Goal: Information Seeking & Learning: Learn about a topic

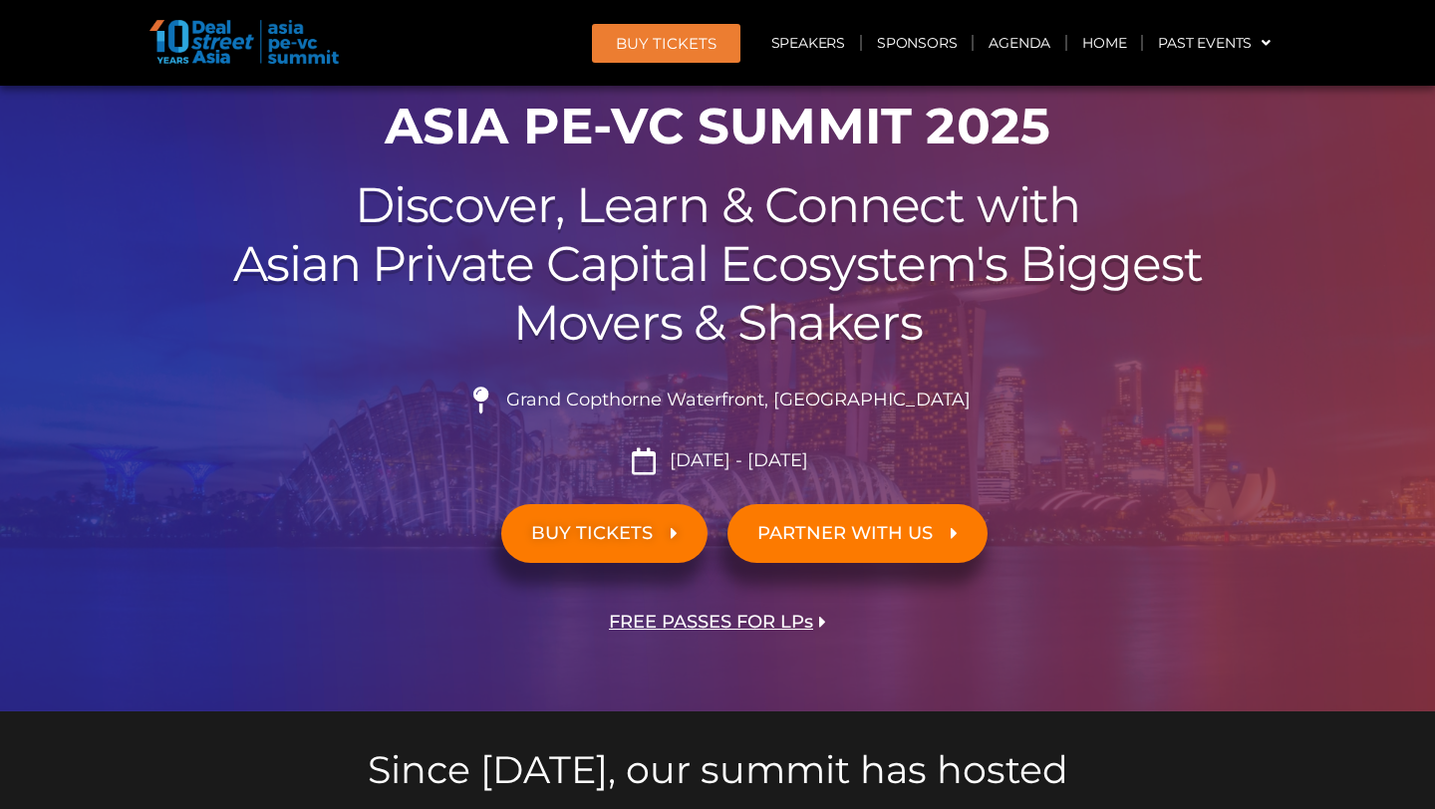
scroll to position [211, 0]
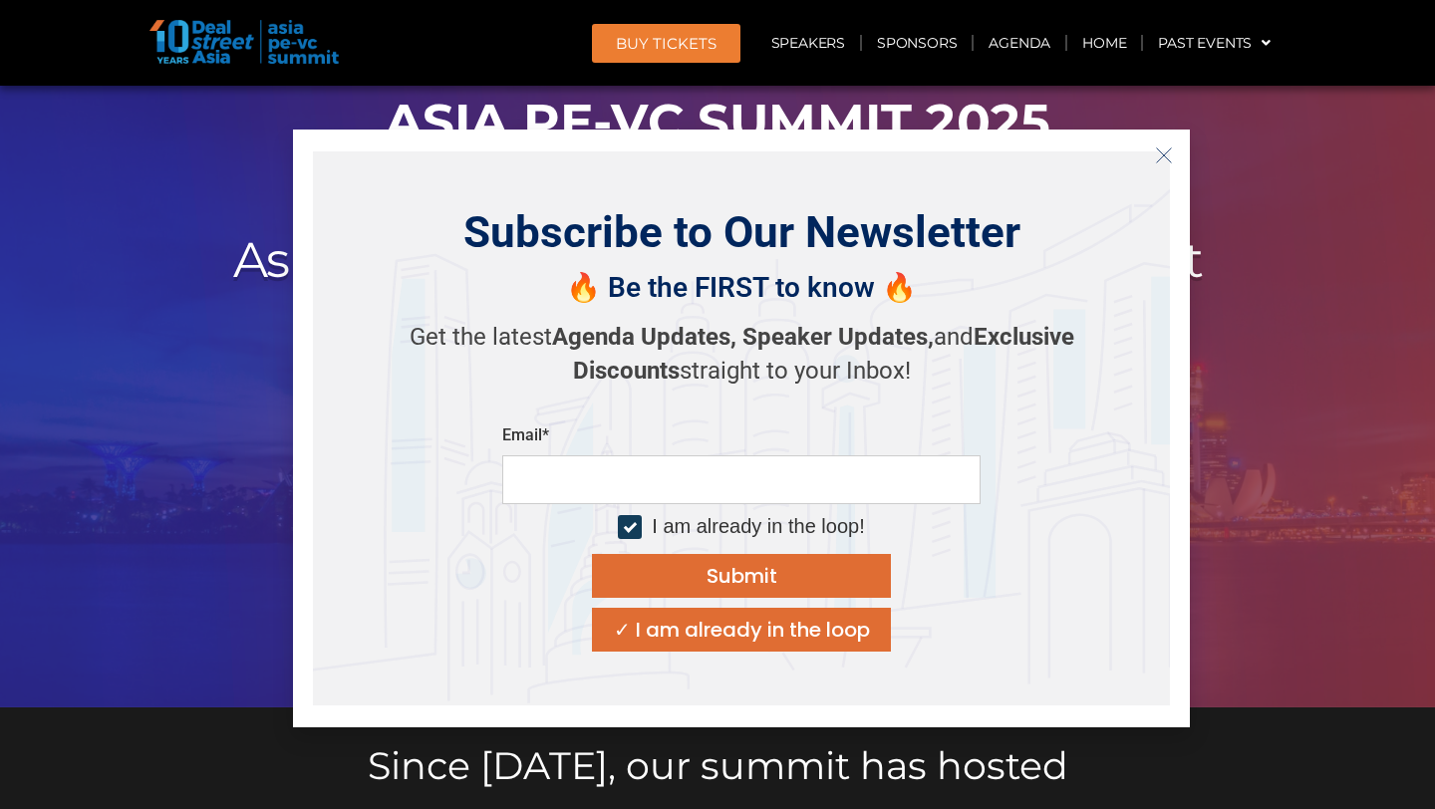
click at [1159, 159] on line "Close" at bounding box center [1164, 155] width 14 height 14
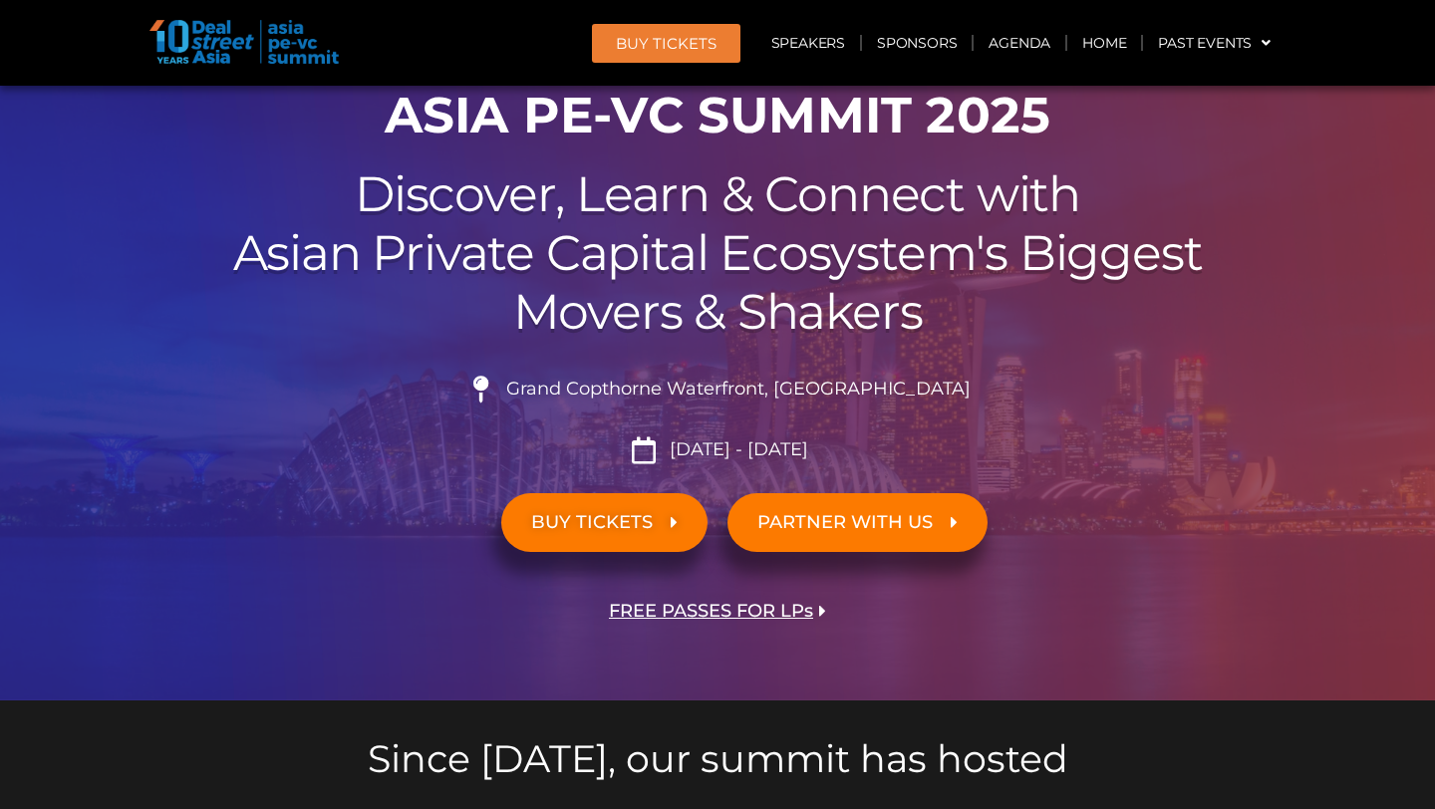
scroll to position [0, 0]
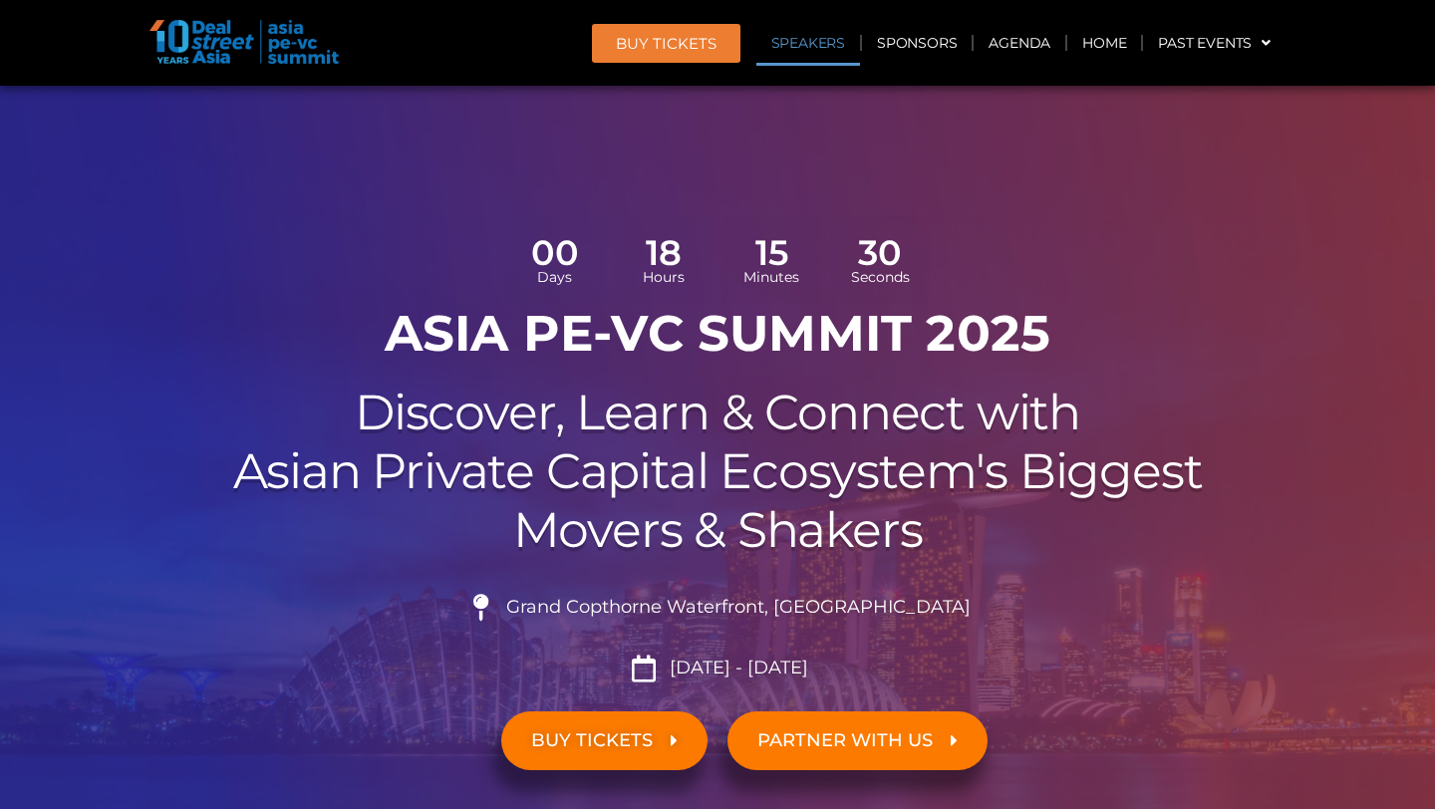
click at [830, 47] on link "Speakers" at bounding box center [808, 43] width 104 height 46
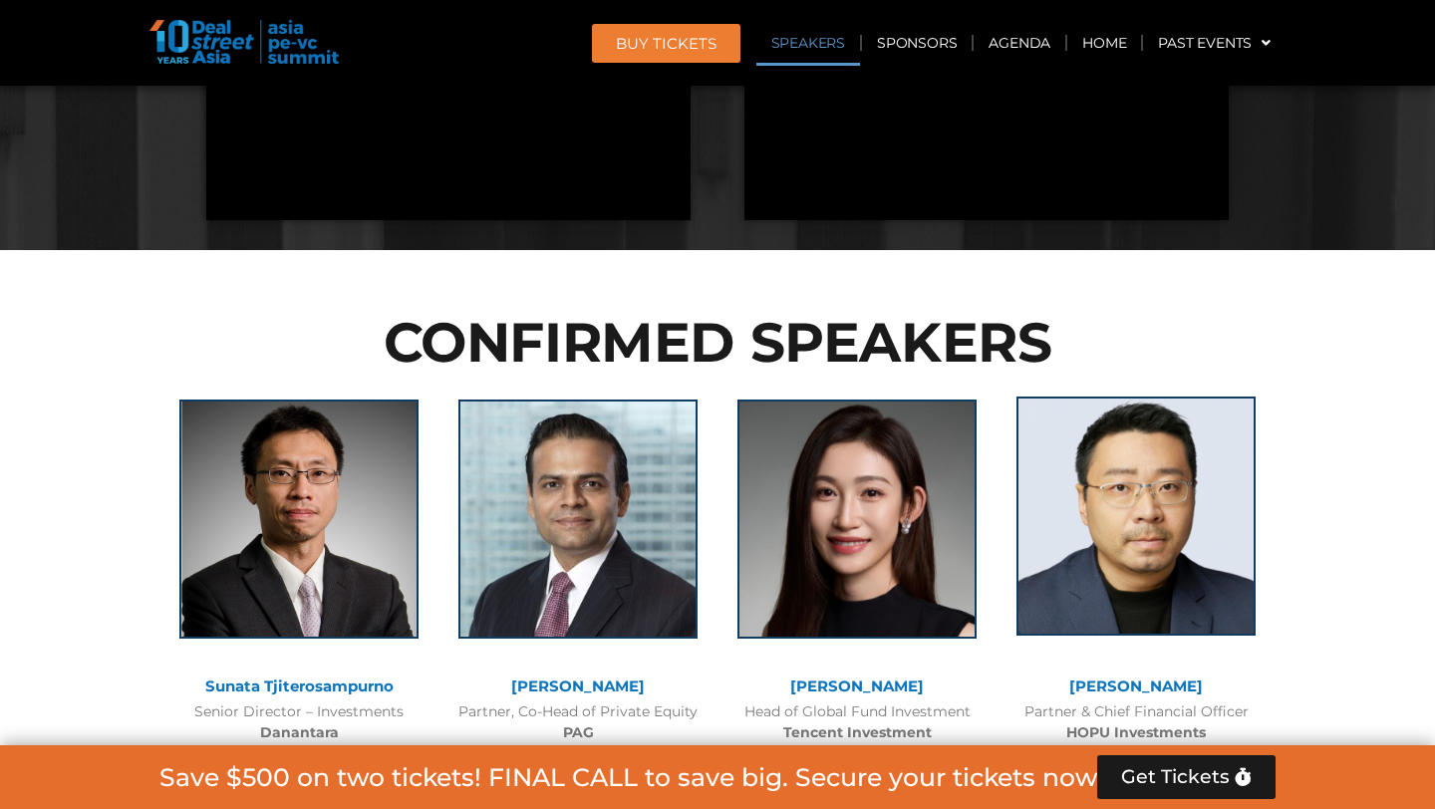
scroll to position [2272, 0]
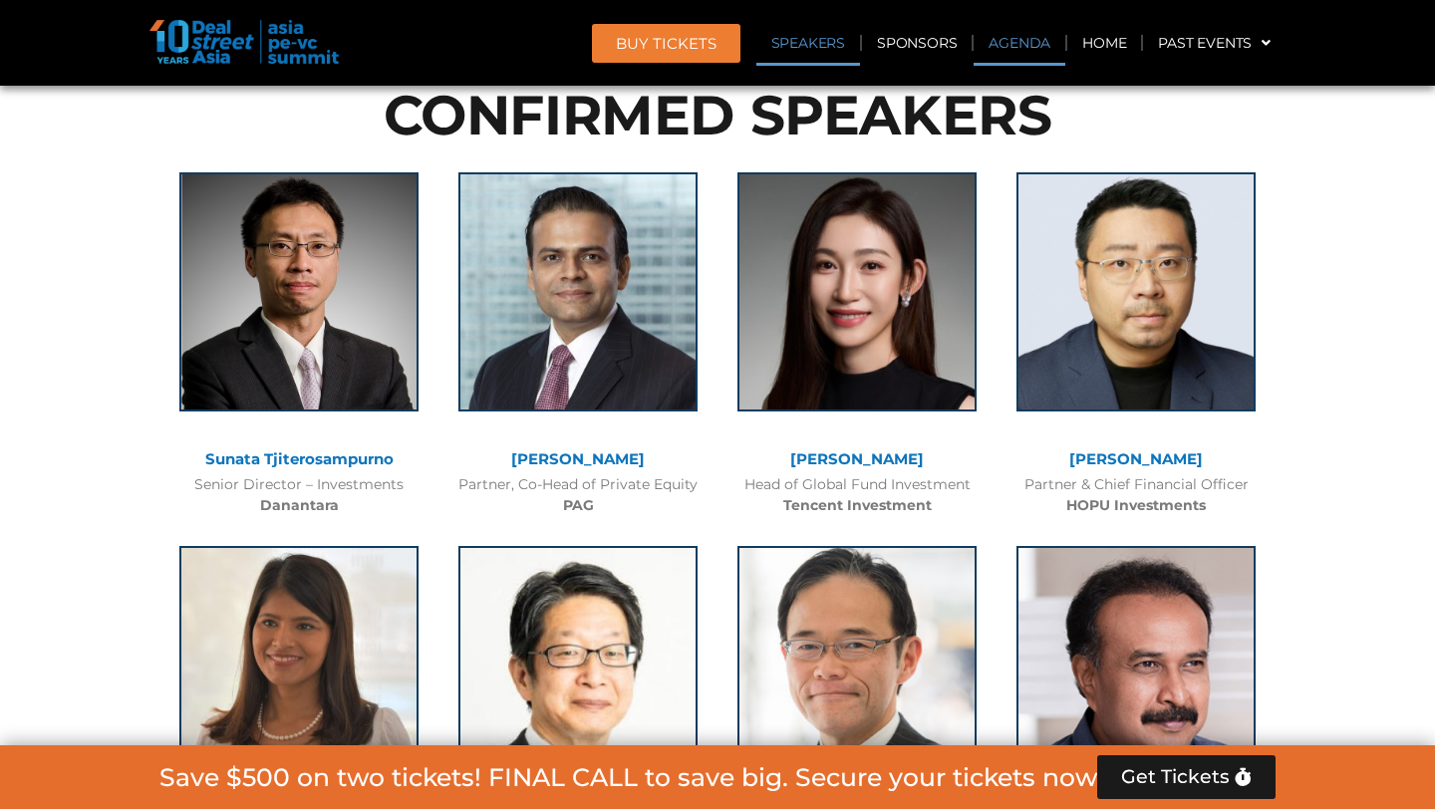
click at [1023, 40] on link "Agenda" at bounding box center [1020, 43] width 92 height 46
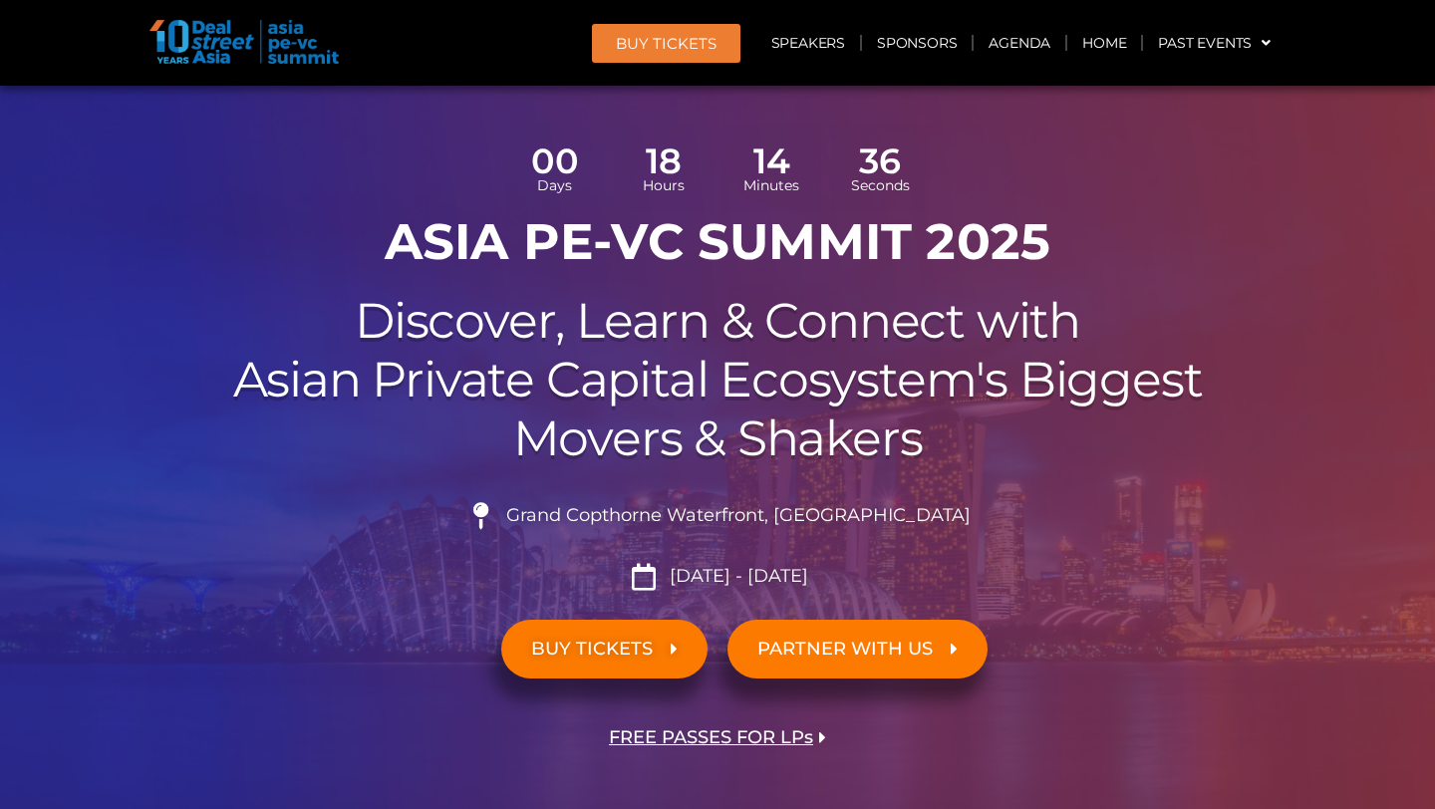
scroll to position [0, 0]
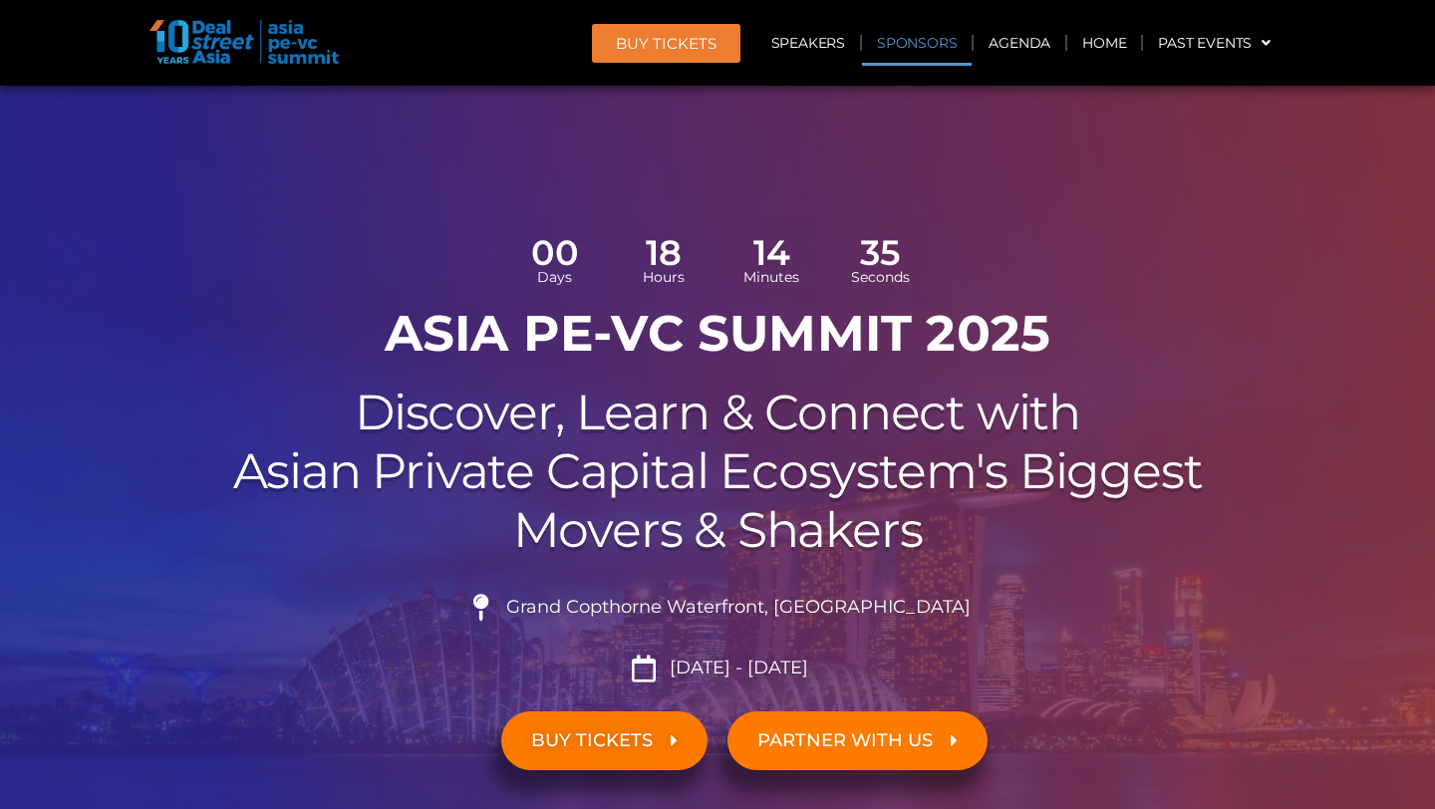
click at [898, 40] on link "Sponsors" at bounding box center [917, 43] width 110 height 46
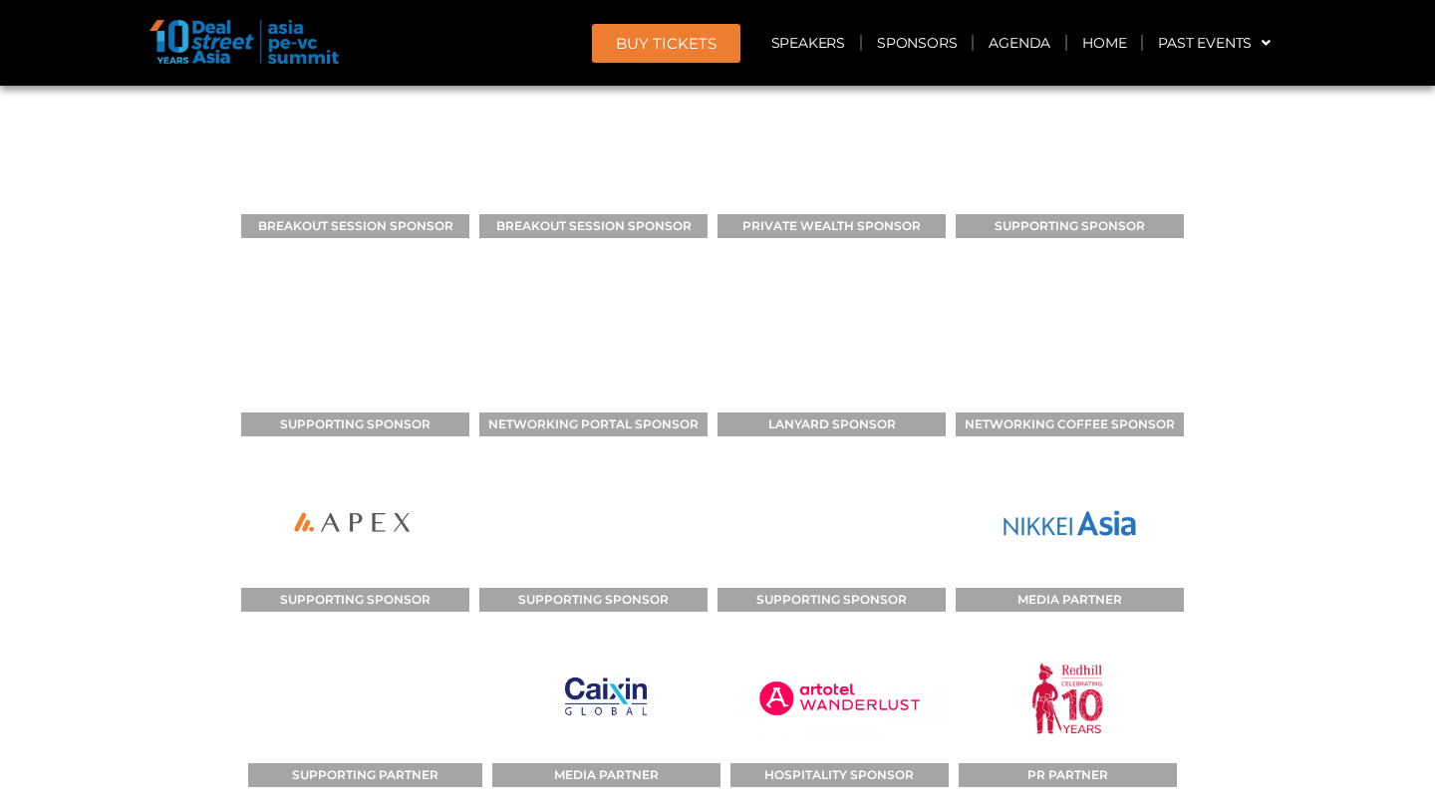
scroll to position [22436, 0]
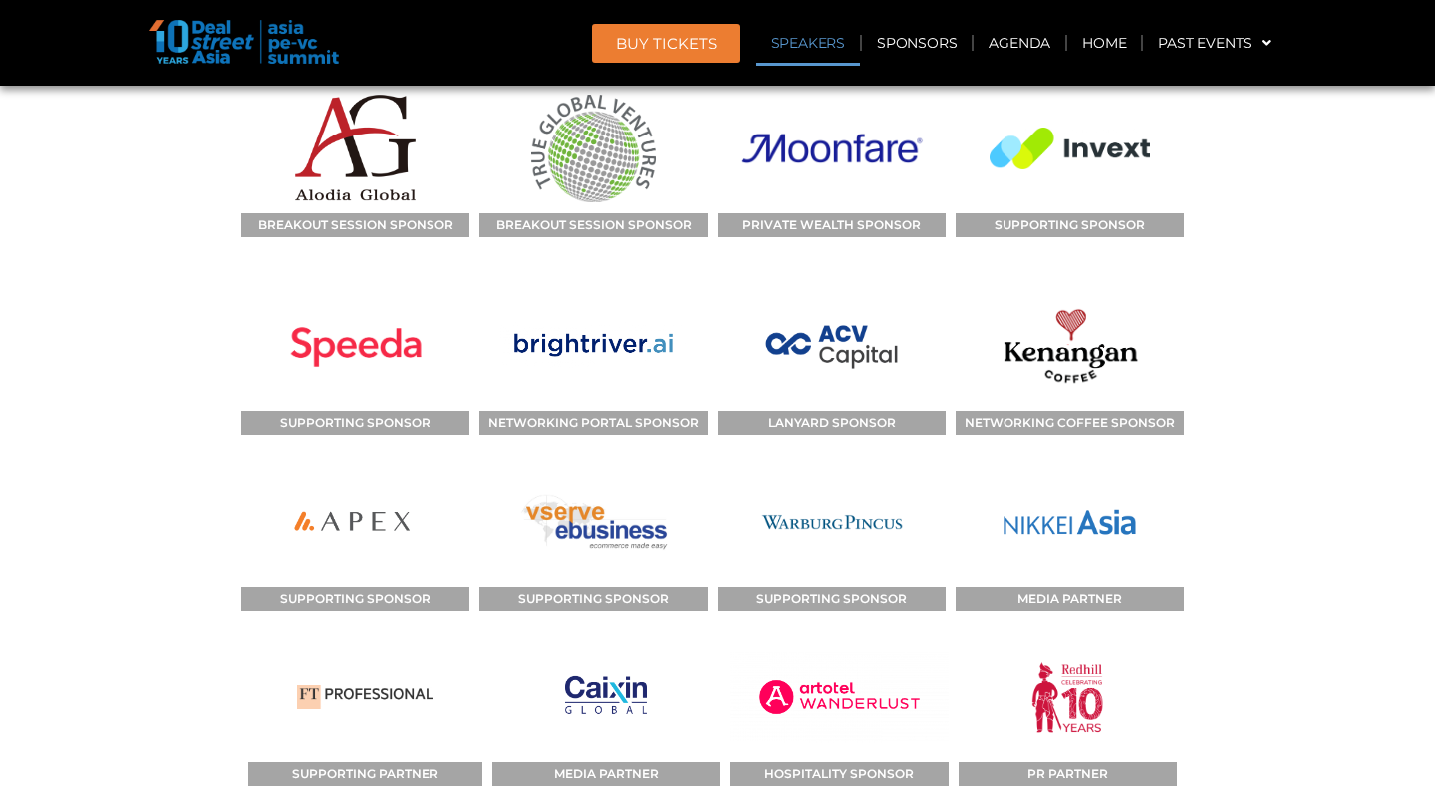
click at [811, 34] on link "Speakers" at bounding box center [808, 43] width 104 height 46
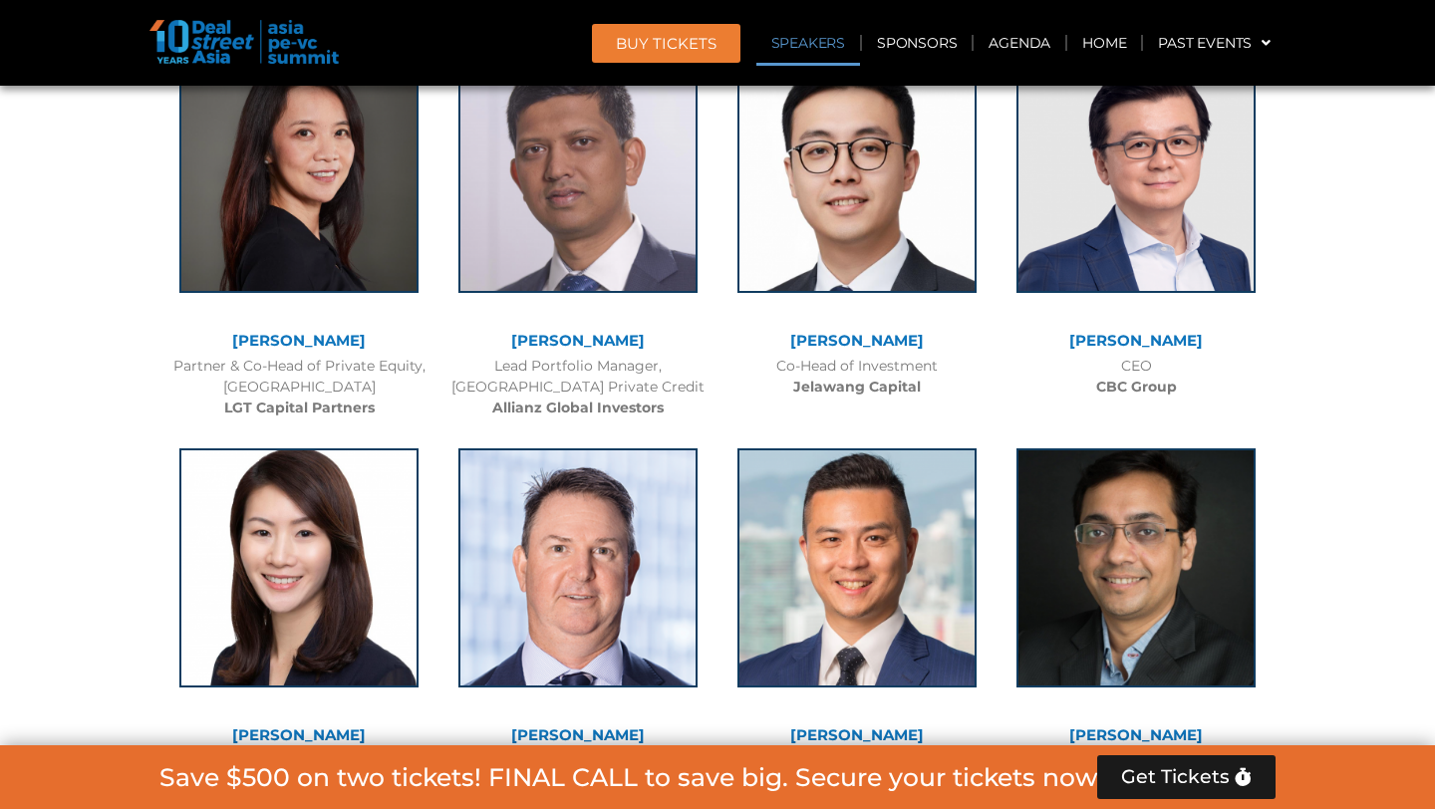
scroll to position [2272, 0]
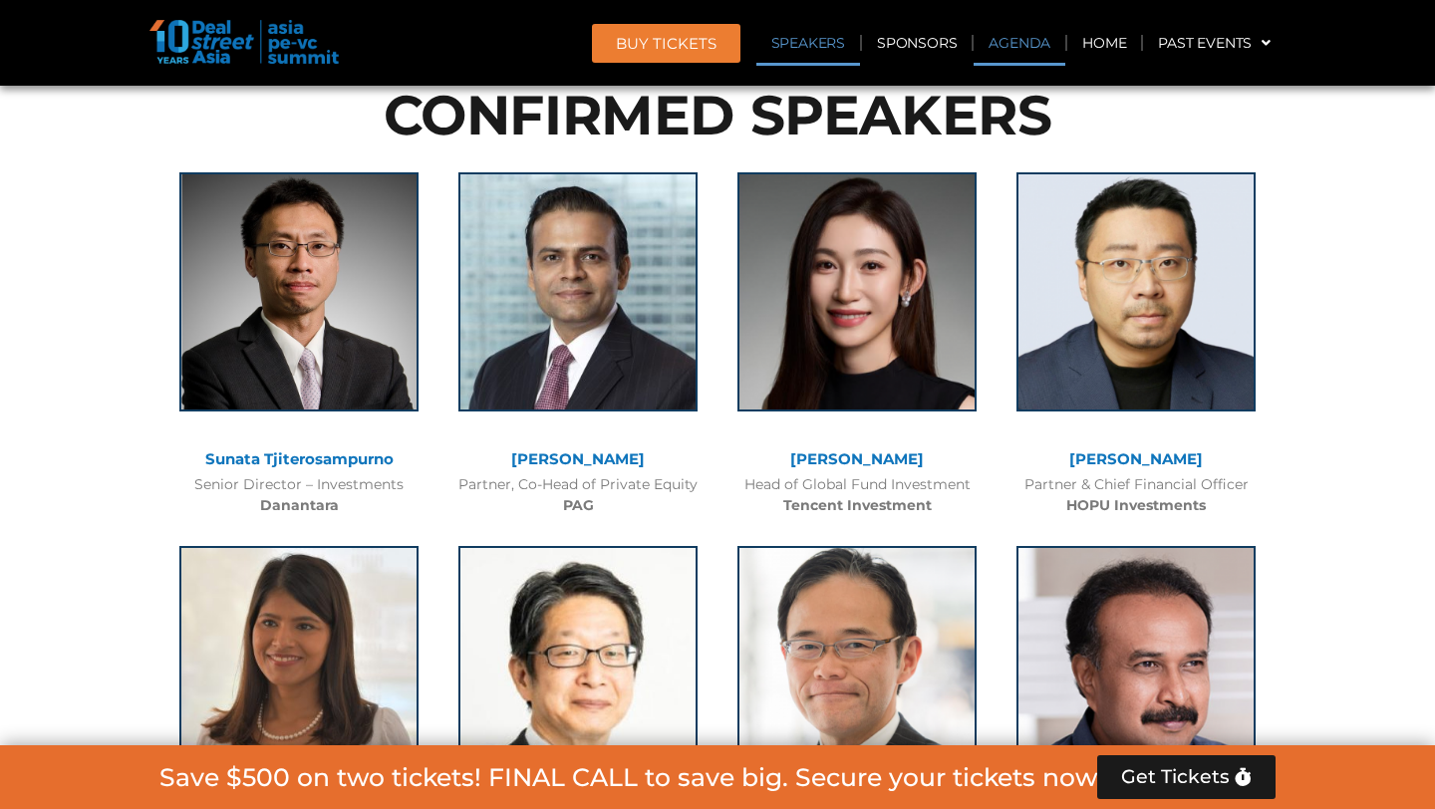
click at [1017, 38] on link "Agenda" at bounding box center [1020, 43] width 92 height 46
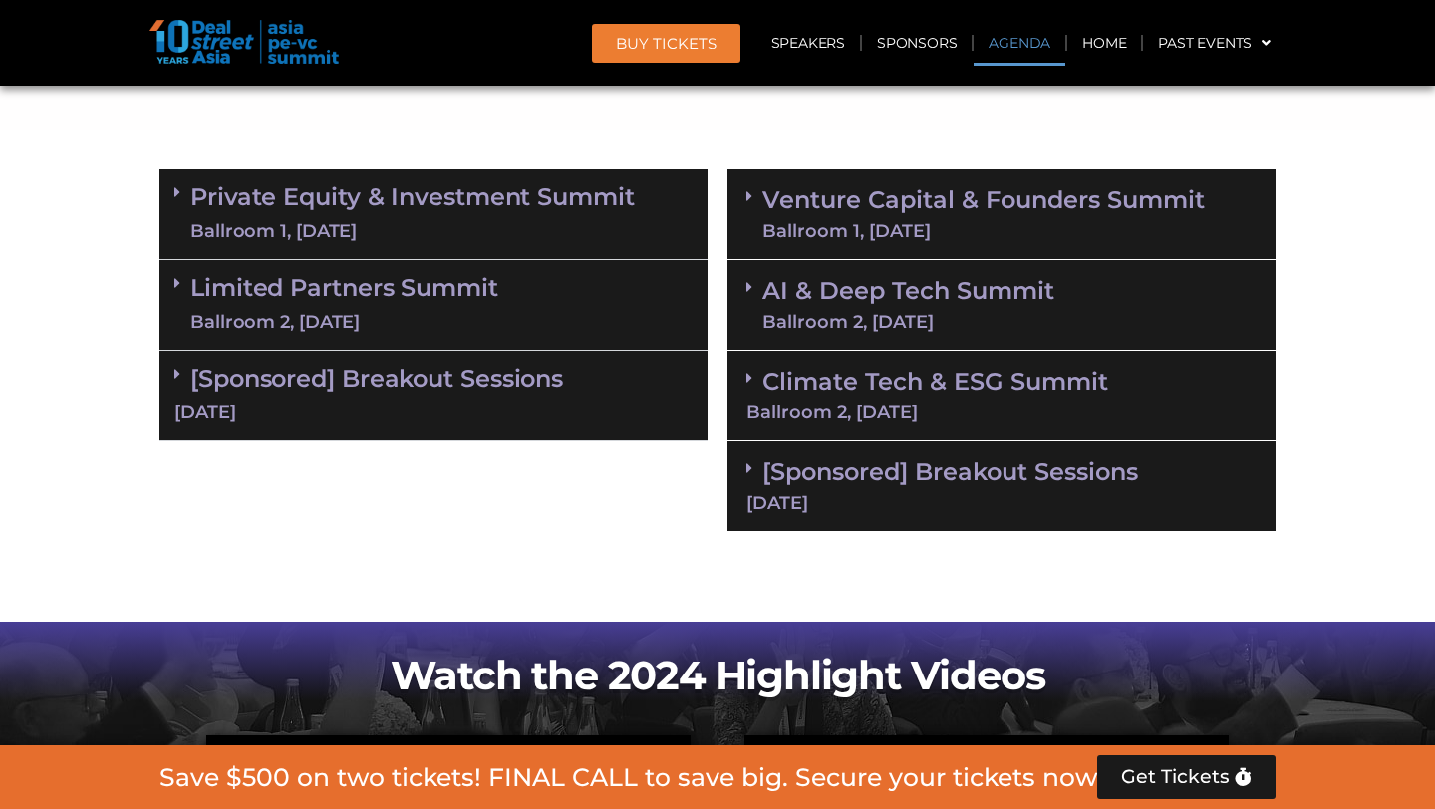
scroll to position [1148, 0]
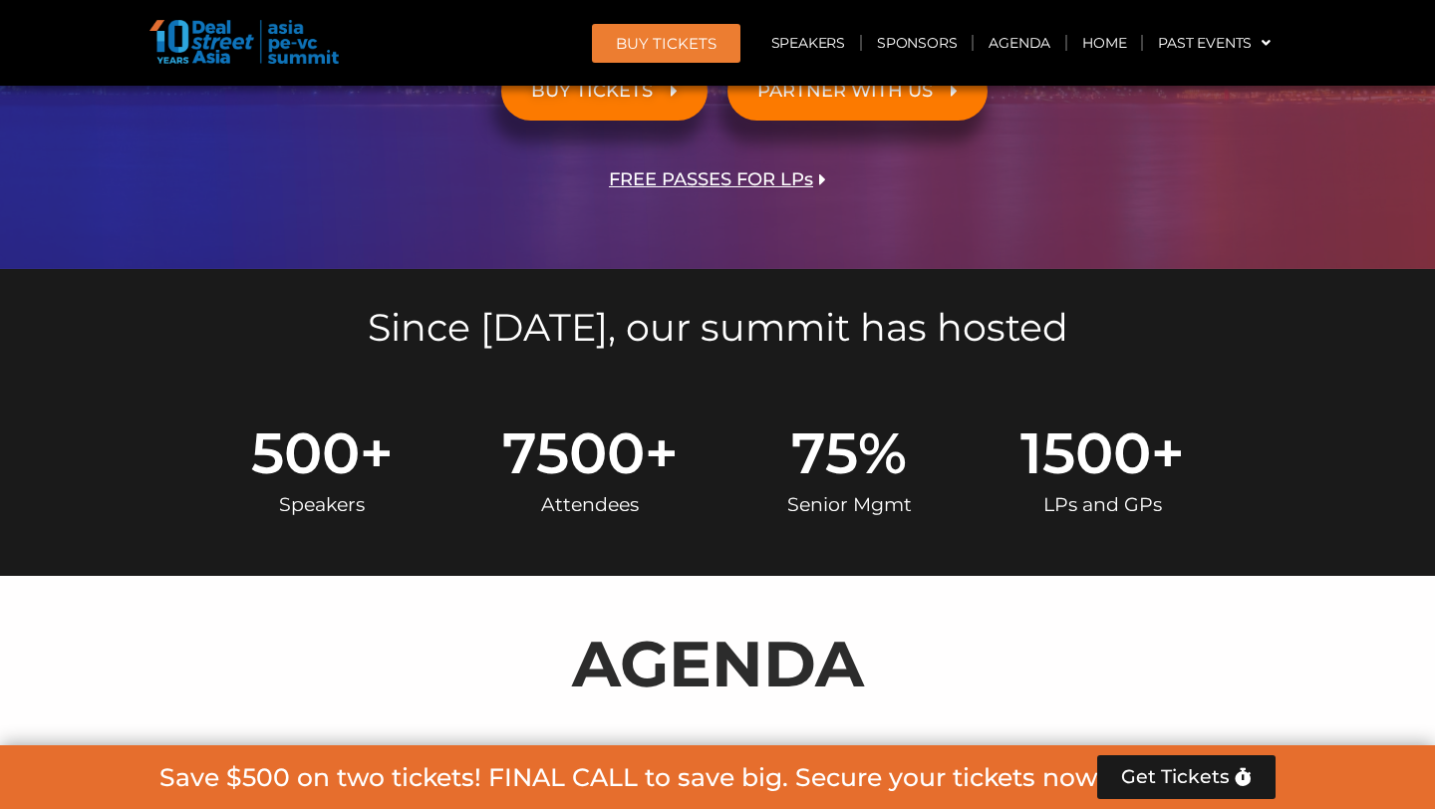
click at [685, 52] on link "BUY Tickets" at bounding box center [666, 43] width 148 height 39
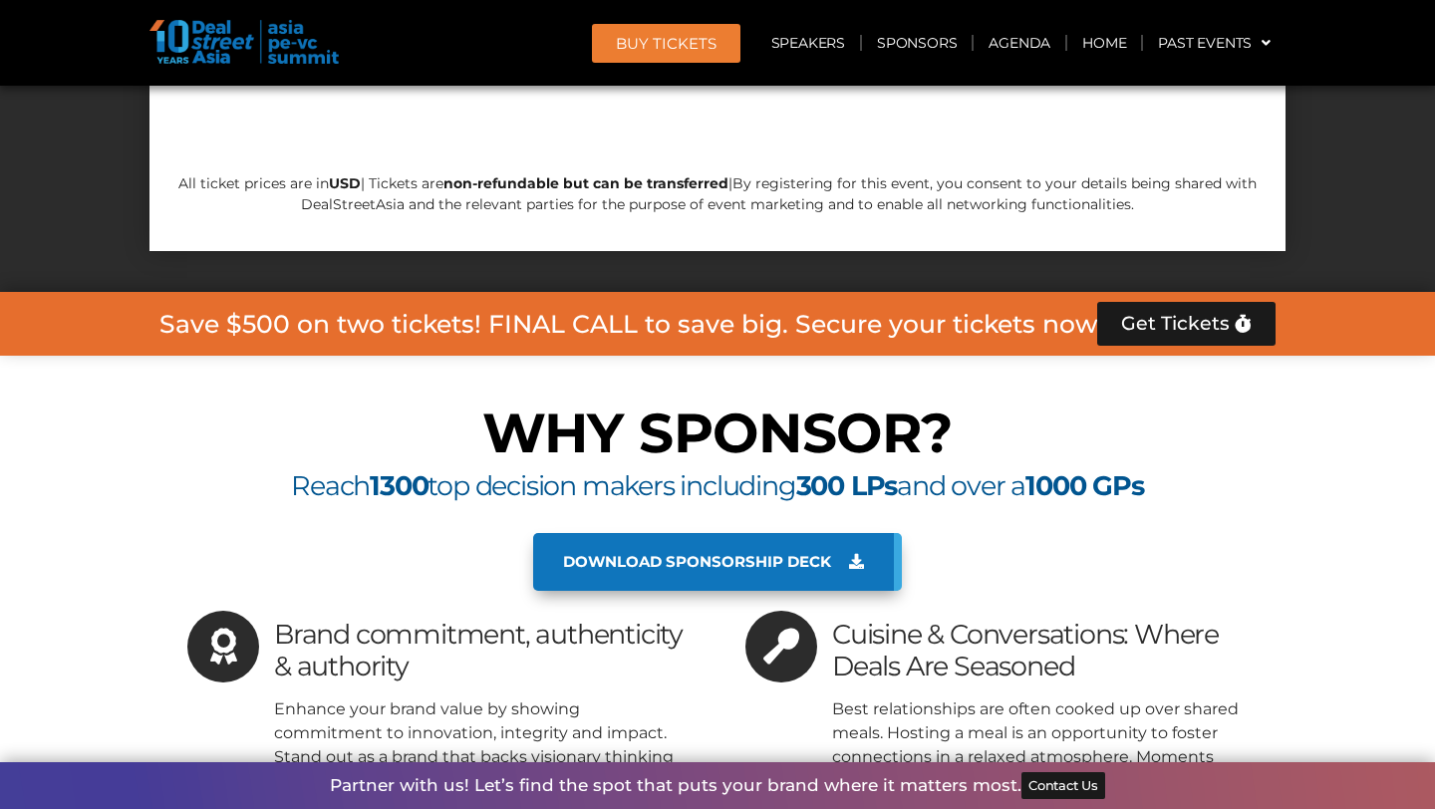
scroll to position [19727, 0]
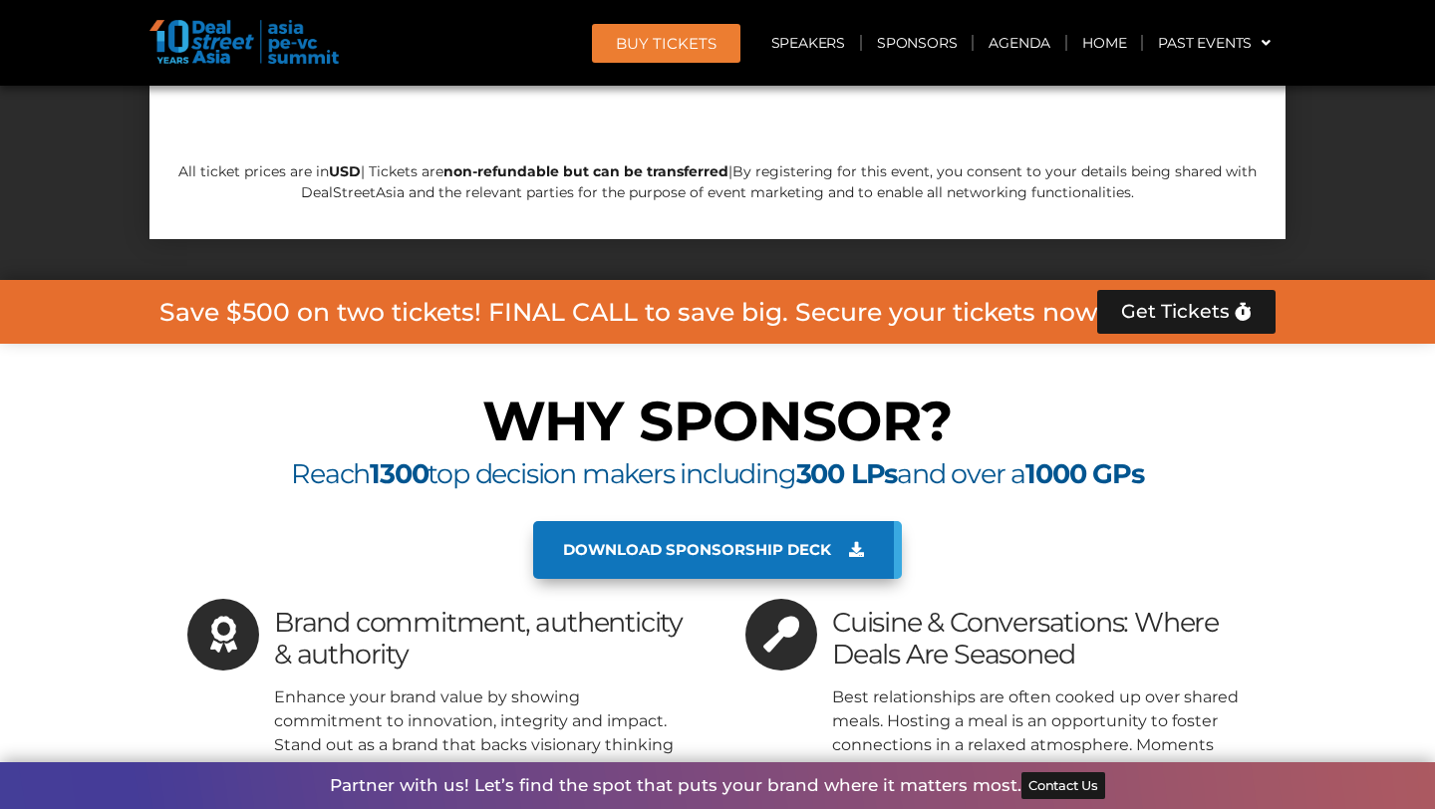
click at [734, 541] on span "Download sponsorship deck" at bounding box center [697, 550] width 268 height 18
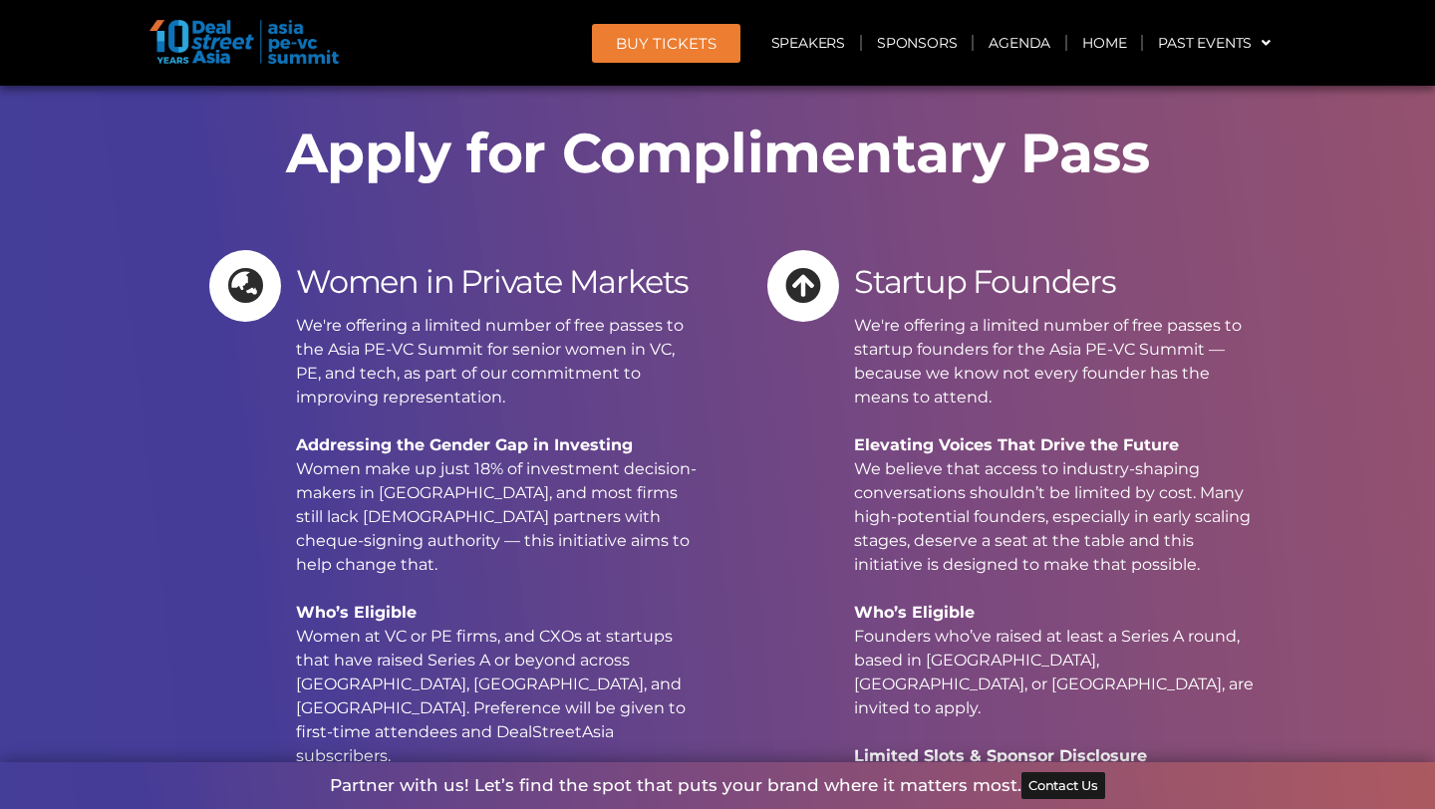
scroll to position [20840, 0]
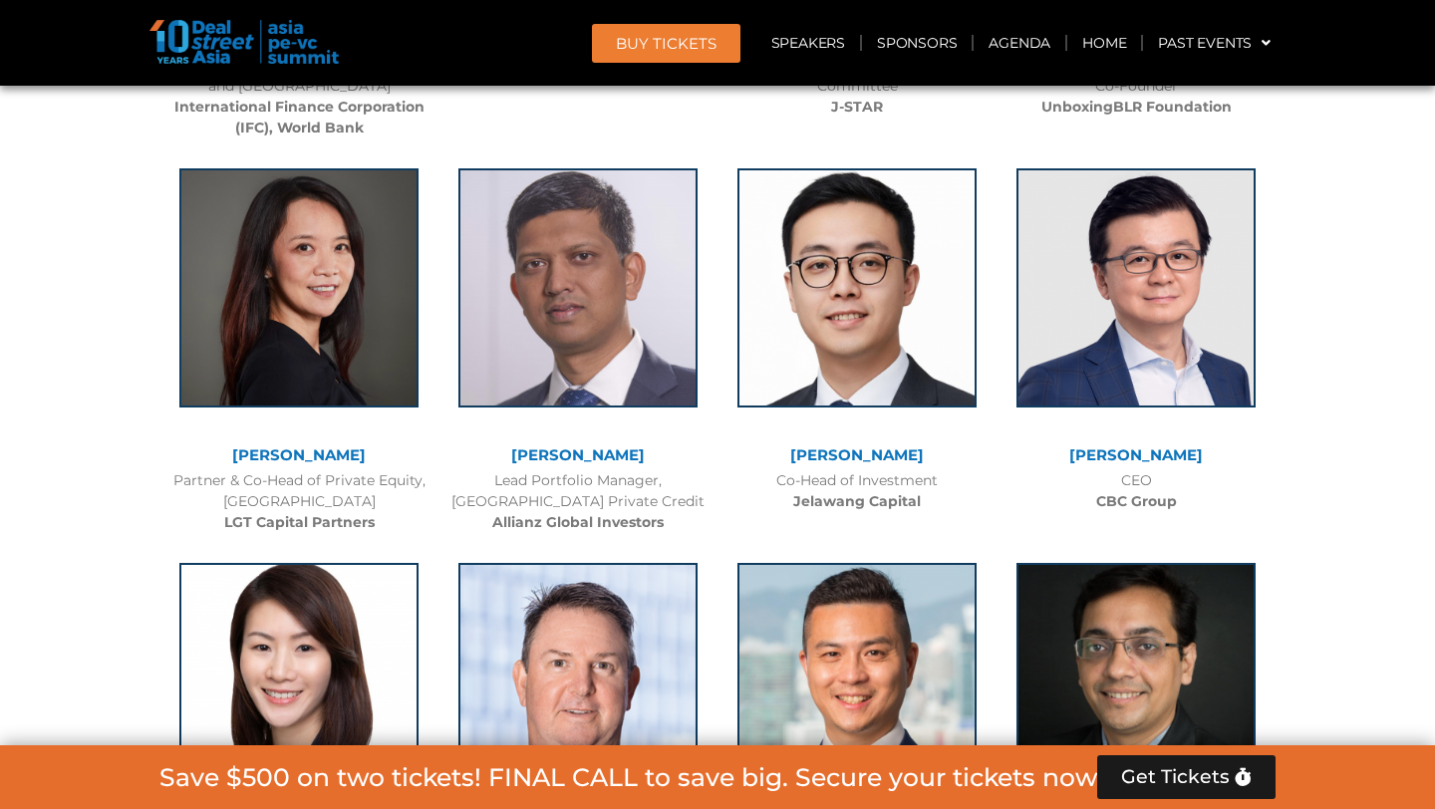
scroll to position [3078, 0]
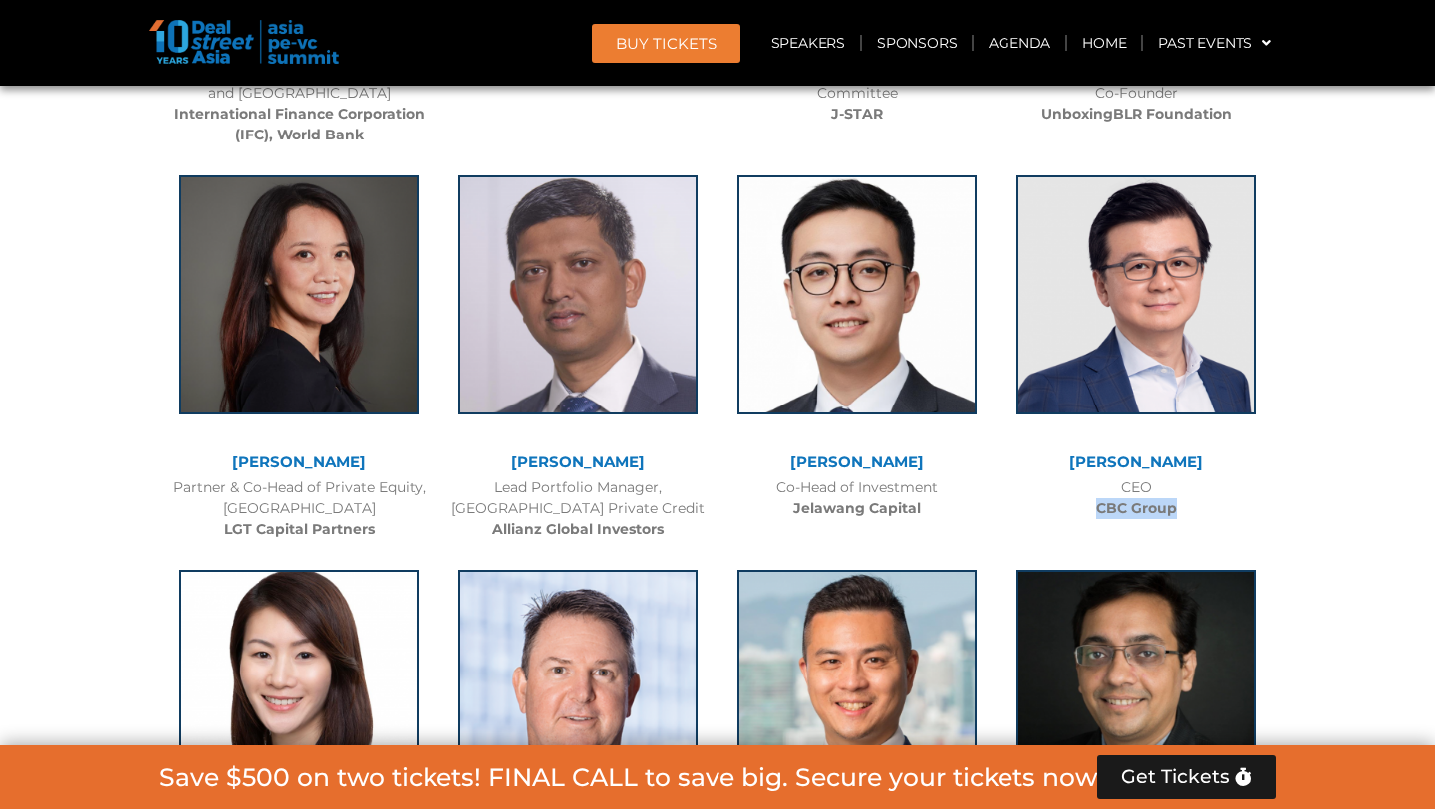
drag, startPoint x: 1098, startPoint y: 504, endPoint x: 1179, endPoint y: 505, distance: 80.7
click at [1179, 505] on div "CEO CBC Group" at bounding box center [1136, 498] width 259 height 42
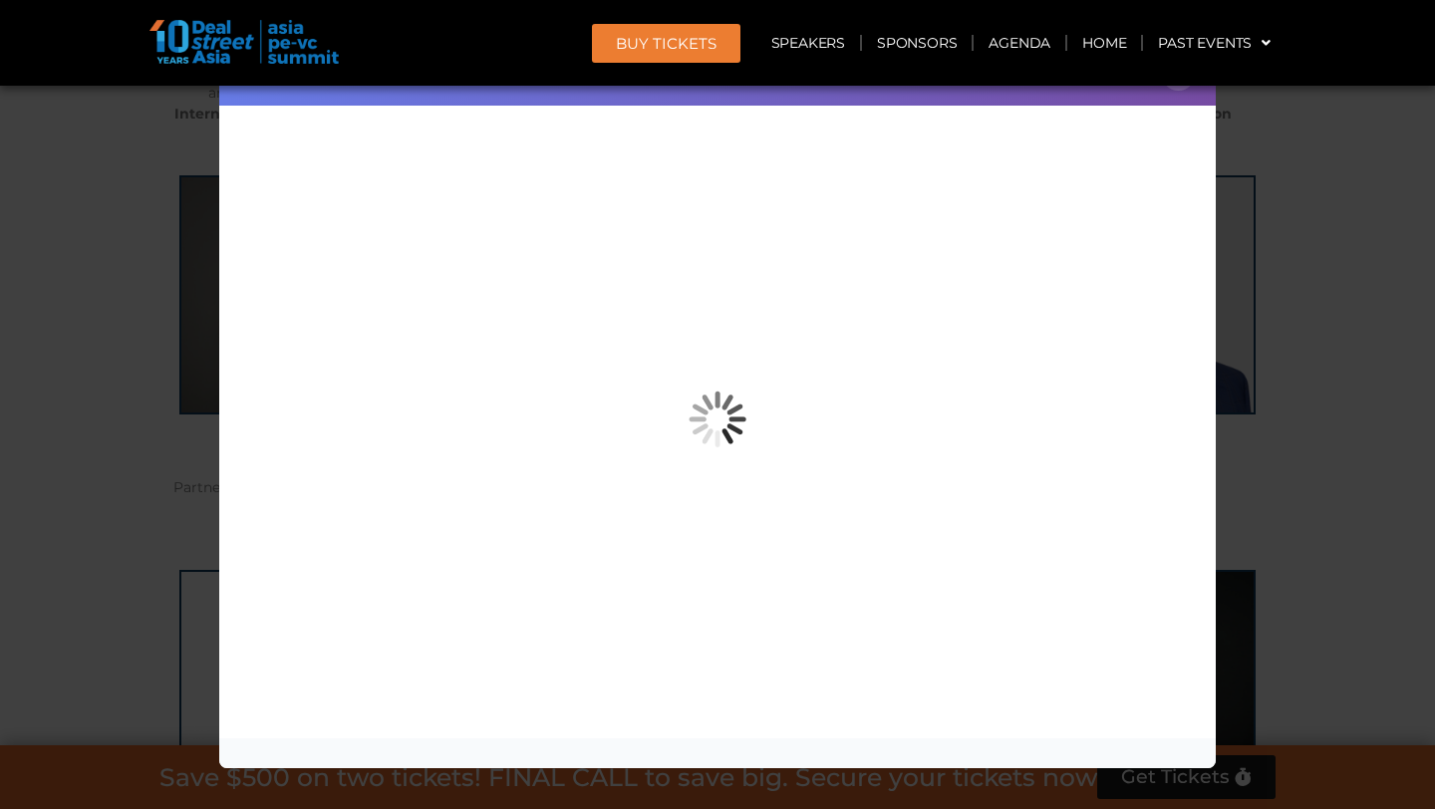
copy b "CBC Group"
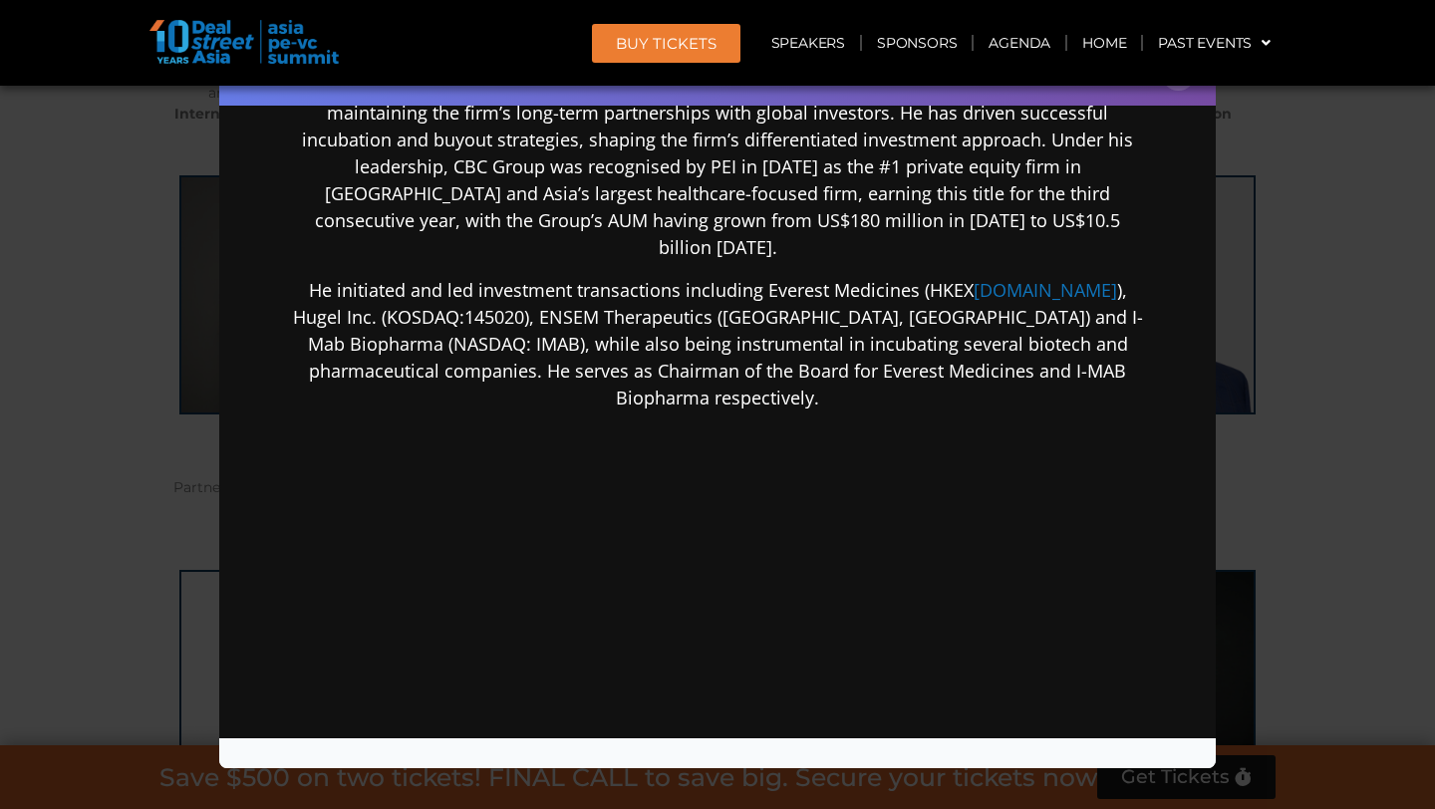
scroll to position [0, 0]
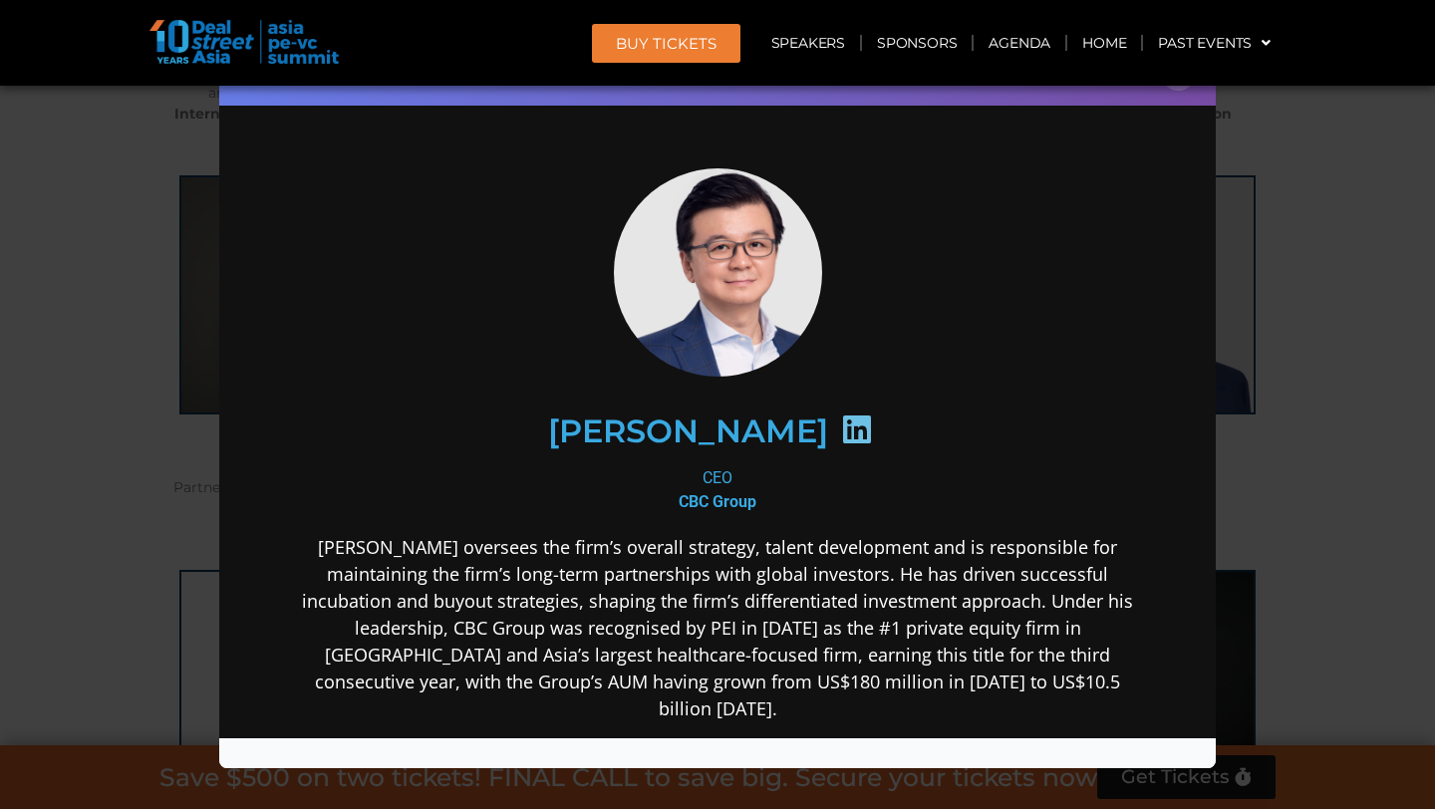
click at [1345, 433] on div "Speaker Profile ×" at bounding box center [717, 404] width 1435 height 809
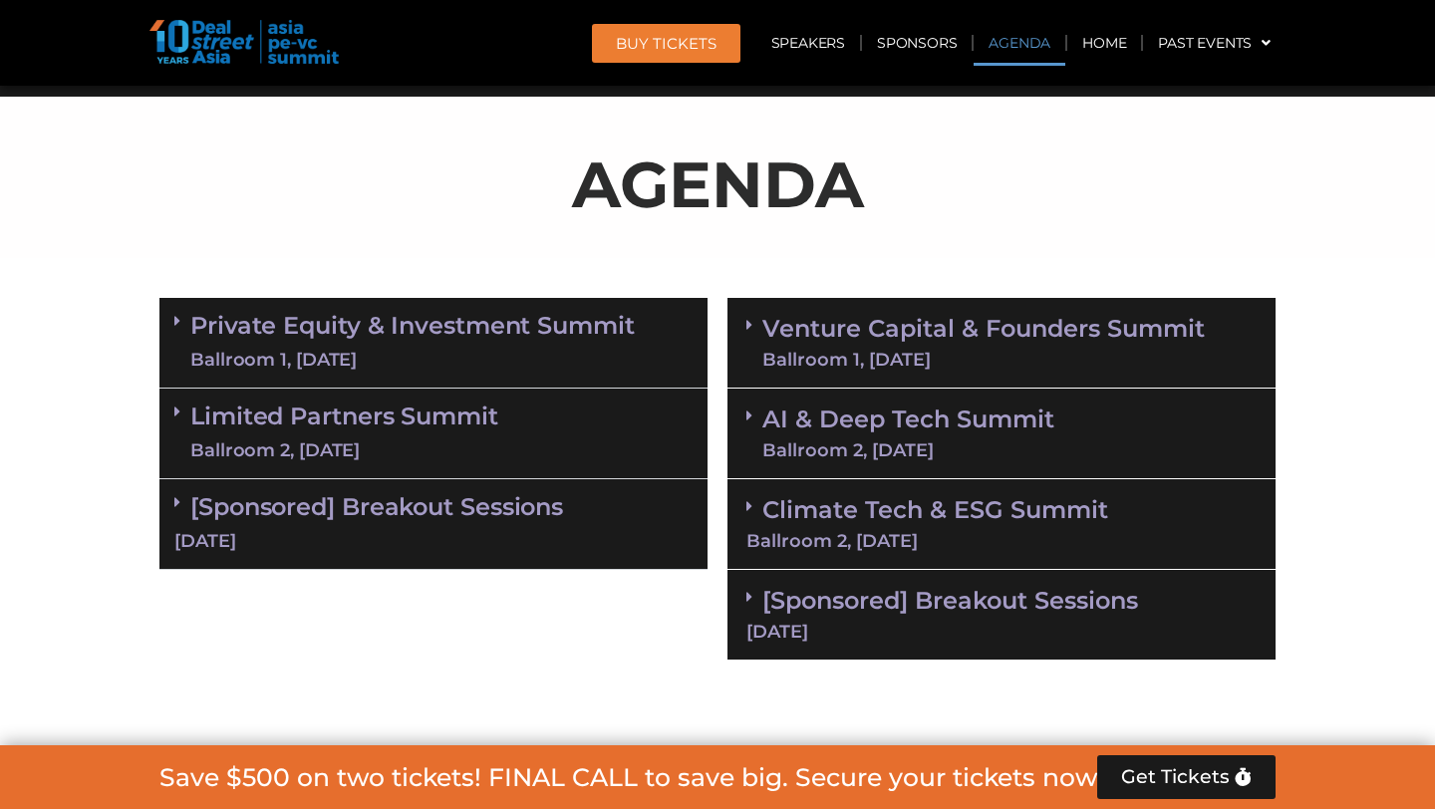
scroll to position [1131, 0]
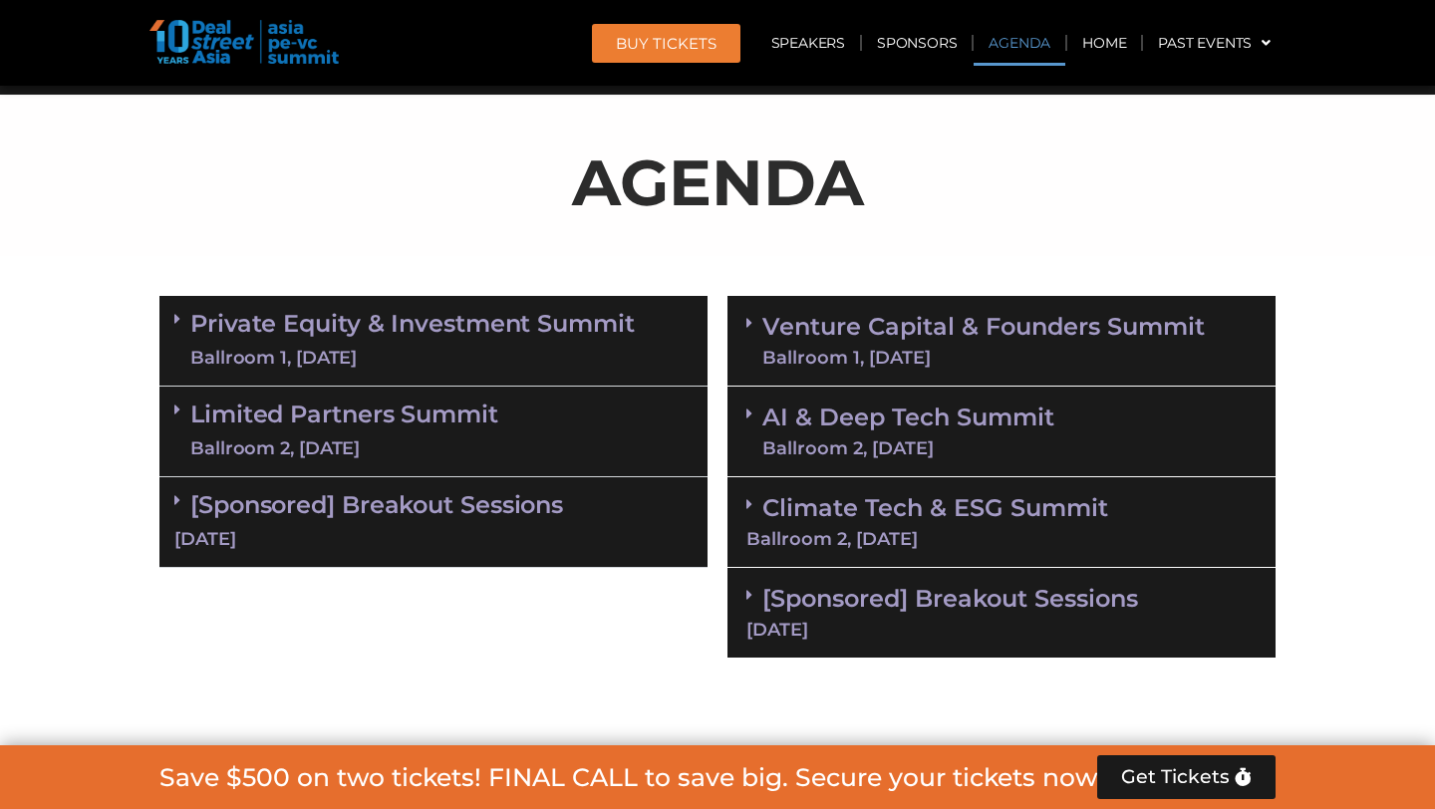
click at [342, 335] on link "Private Equity & Investment Summit Ballroom 1, [DATE]" at bounding box center [412, 341] width 444 height 60
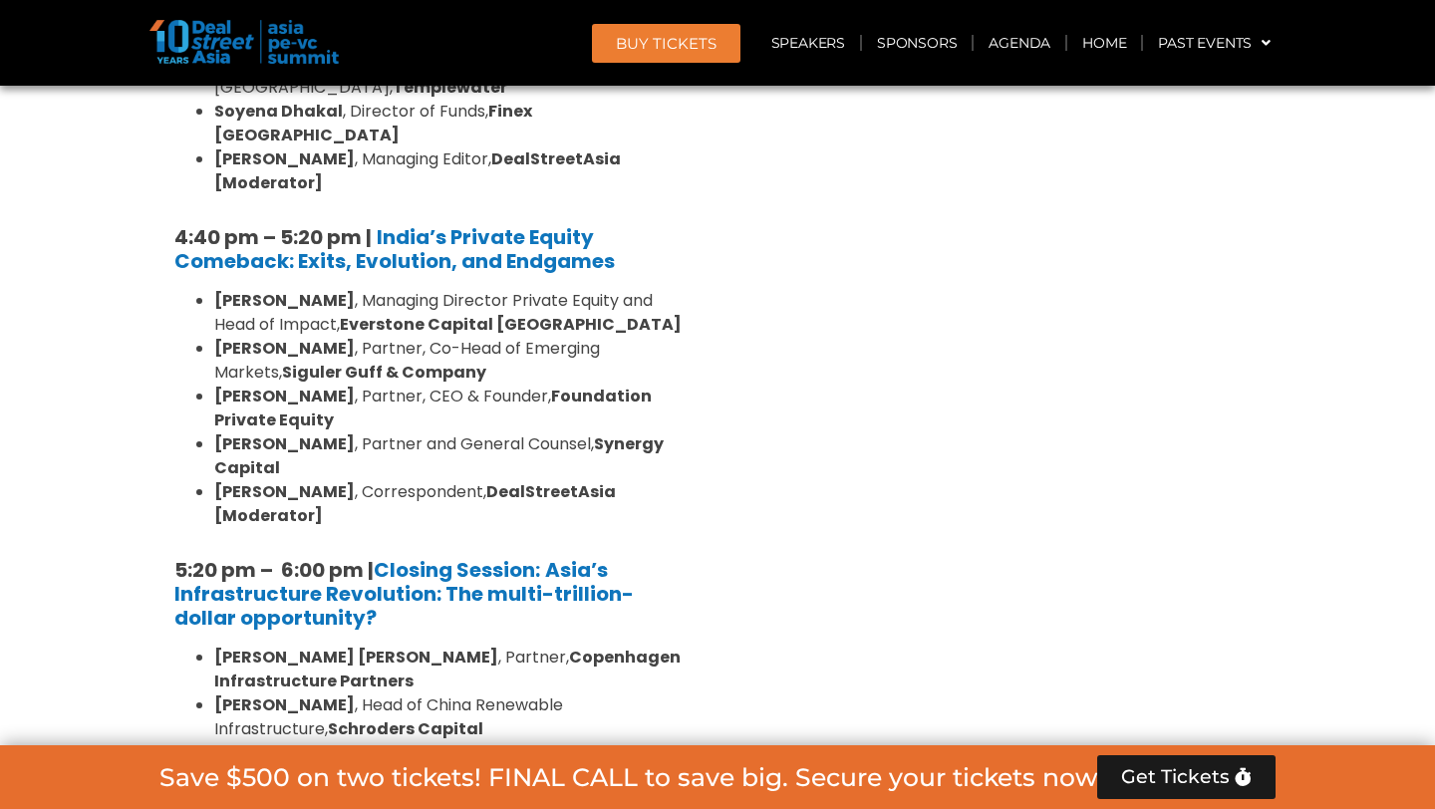
scroll to position [3867, 0]
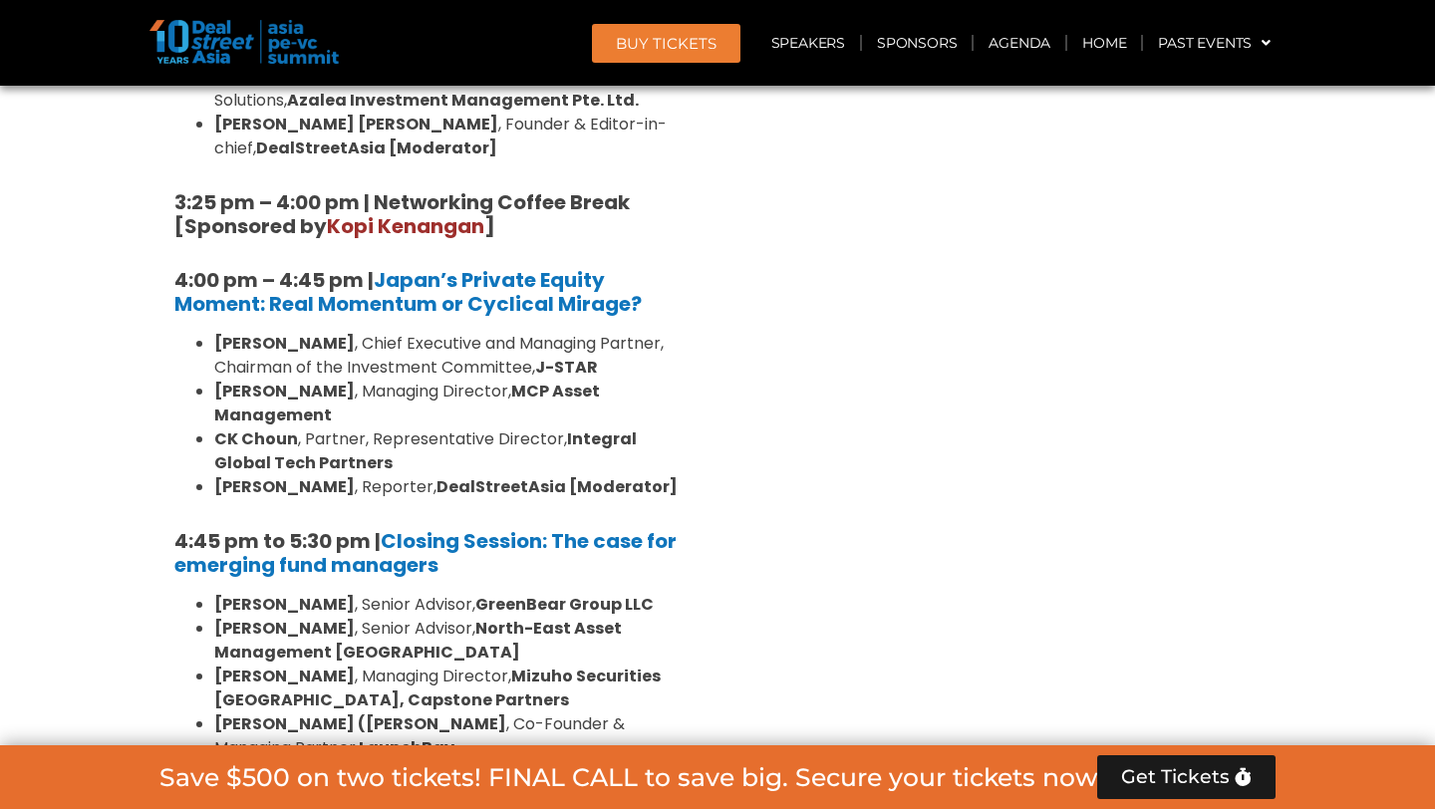
scroll to position [6092, 0]
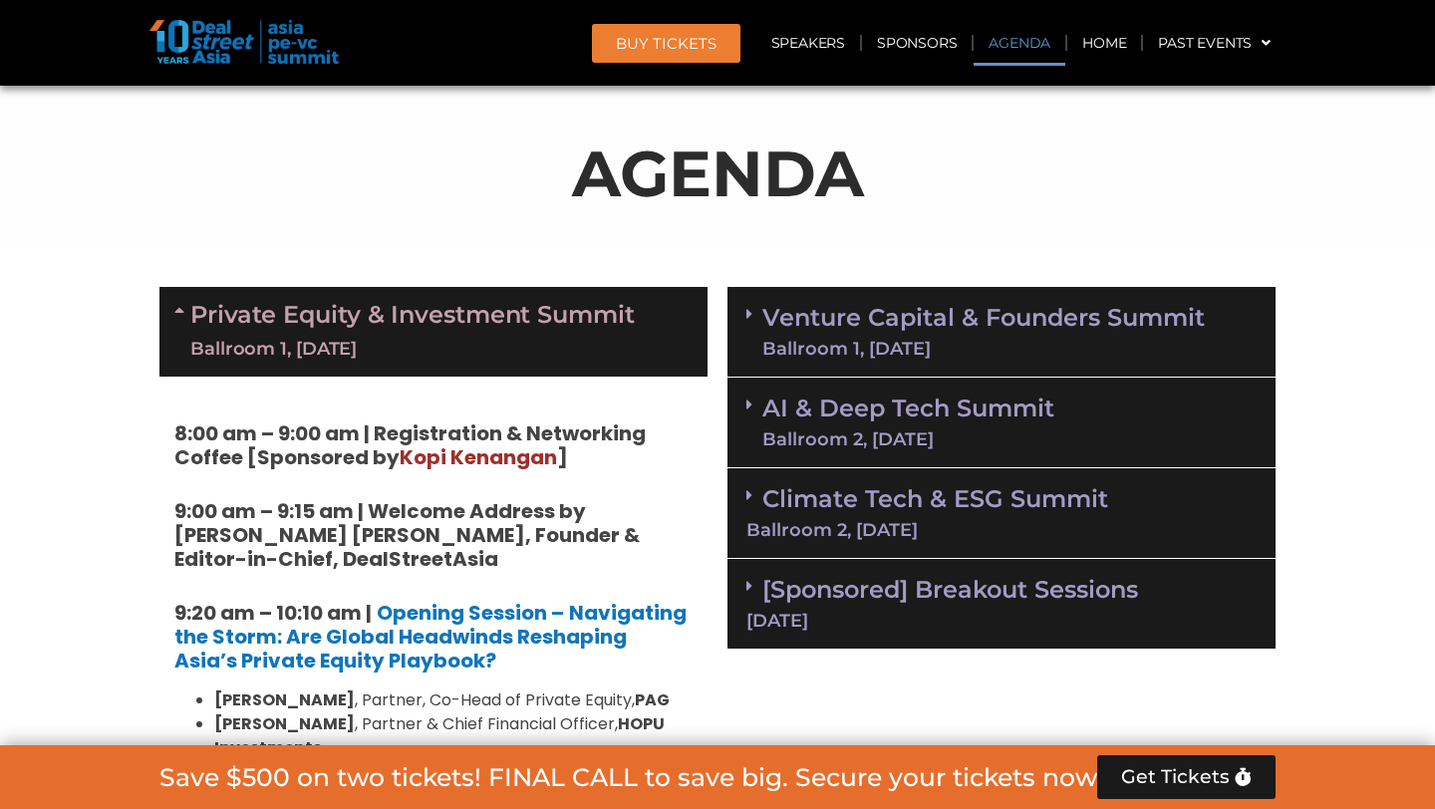
scroll to position [1169, 0]
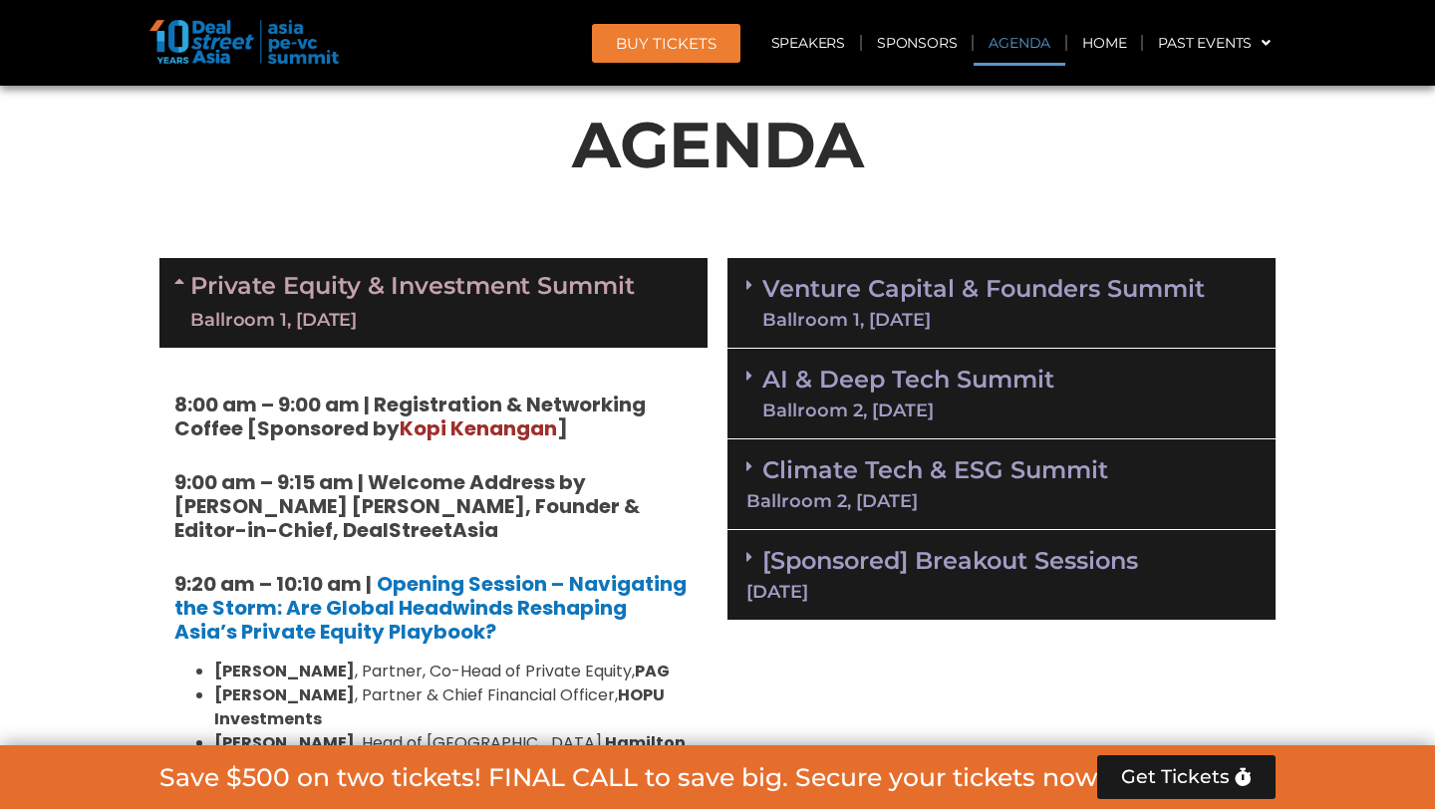
click at [946, 304] on link "Venture Capital & Founders​ Summit Ballroom 1, [DATE]" at bounding box center [983, 303] width 442 height 52
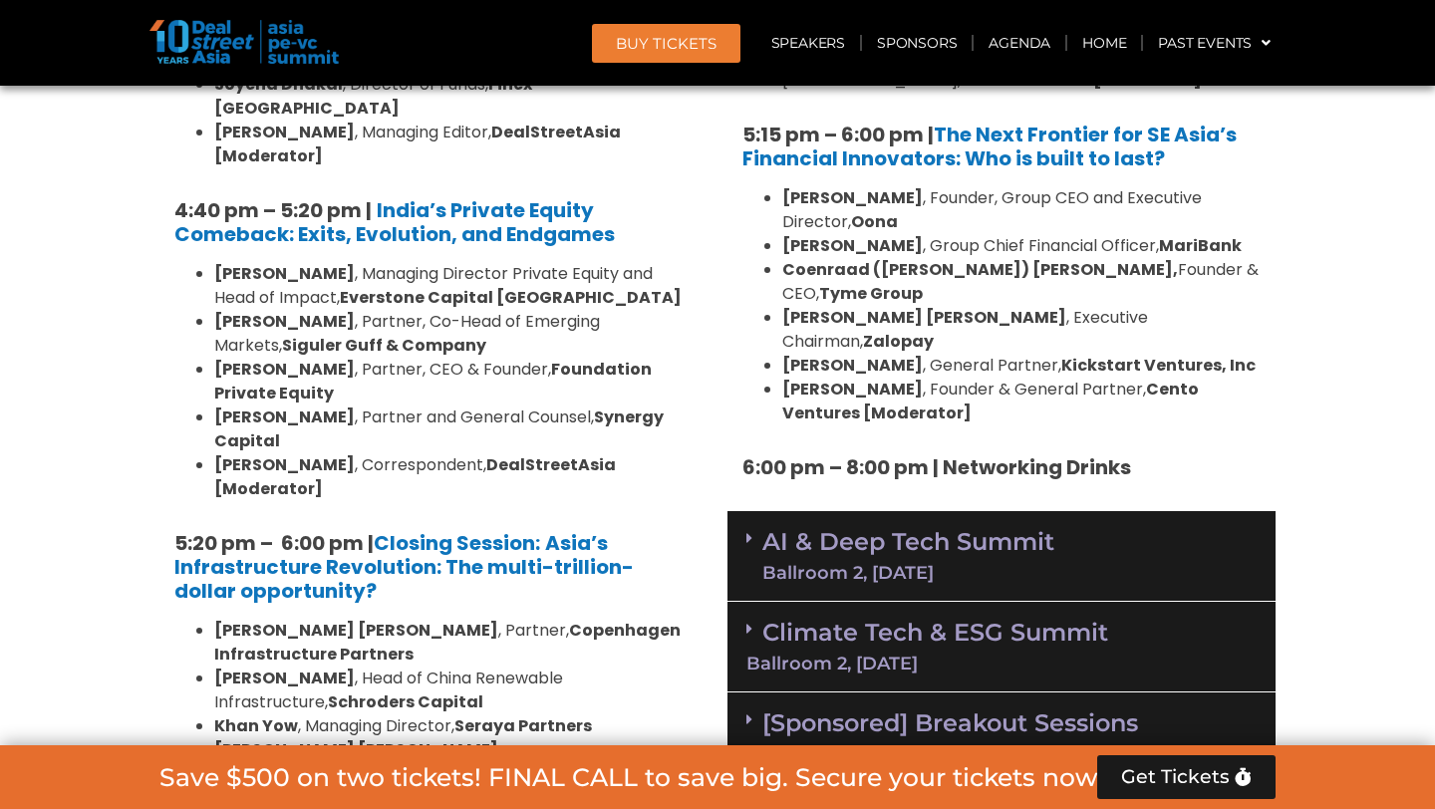
scroll to position [3911, 0]
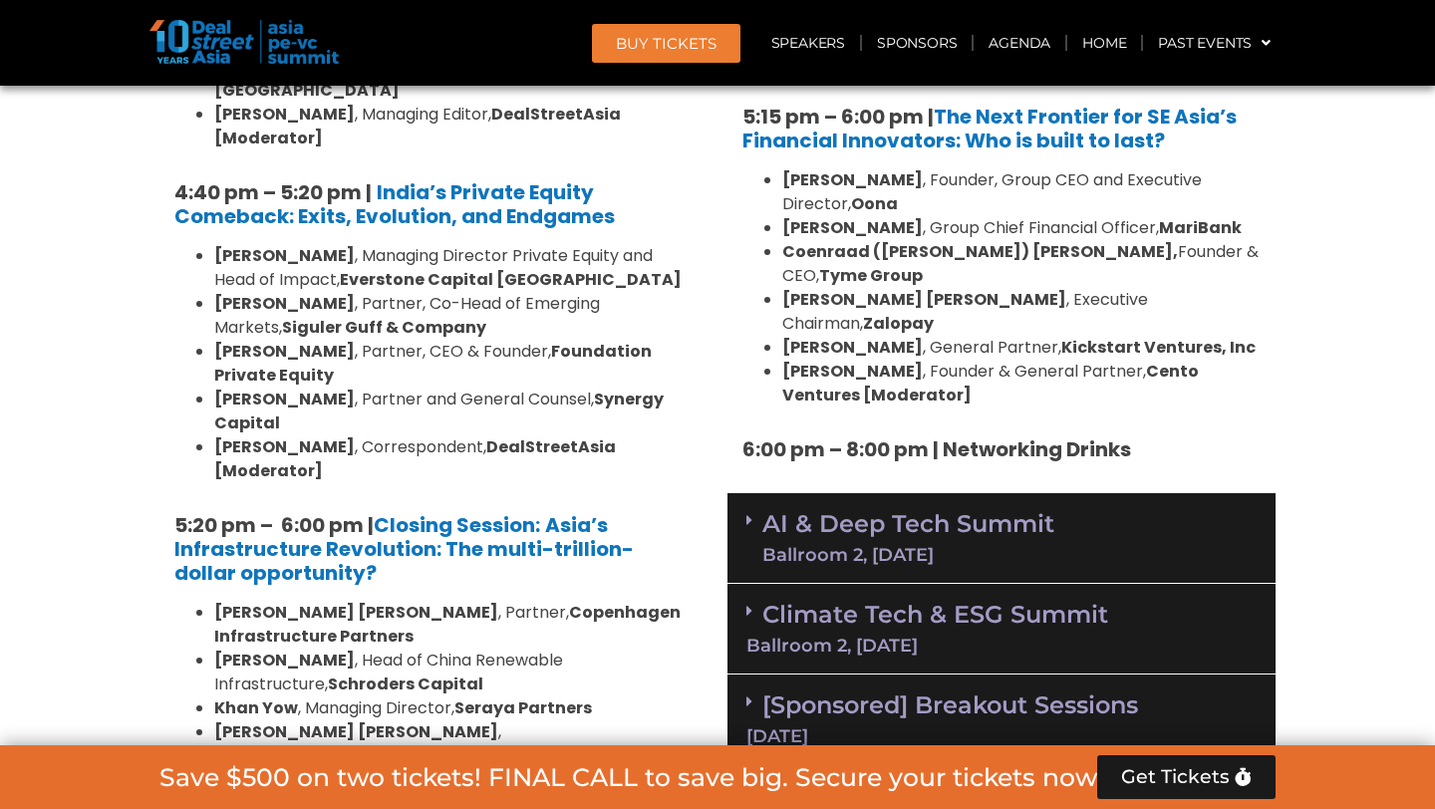
click at [1008, 546] on div "Ballroom 2, [DATE]" at bounding box center [908, 555] width 292 height 18
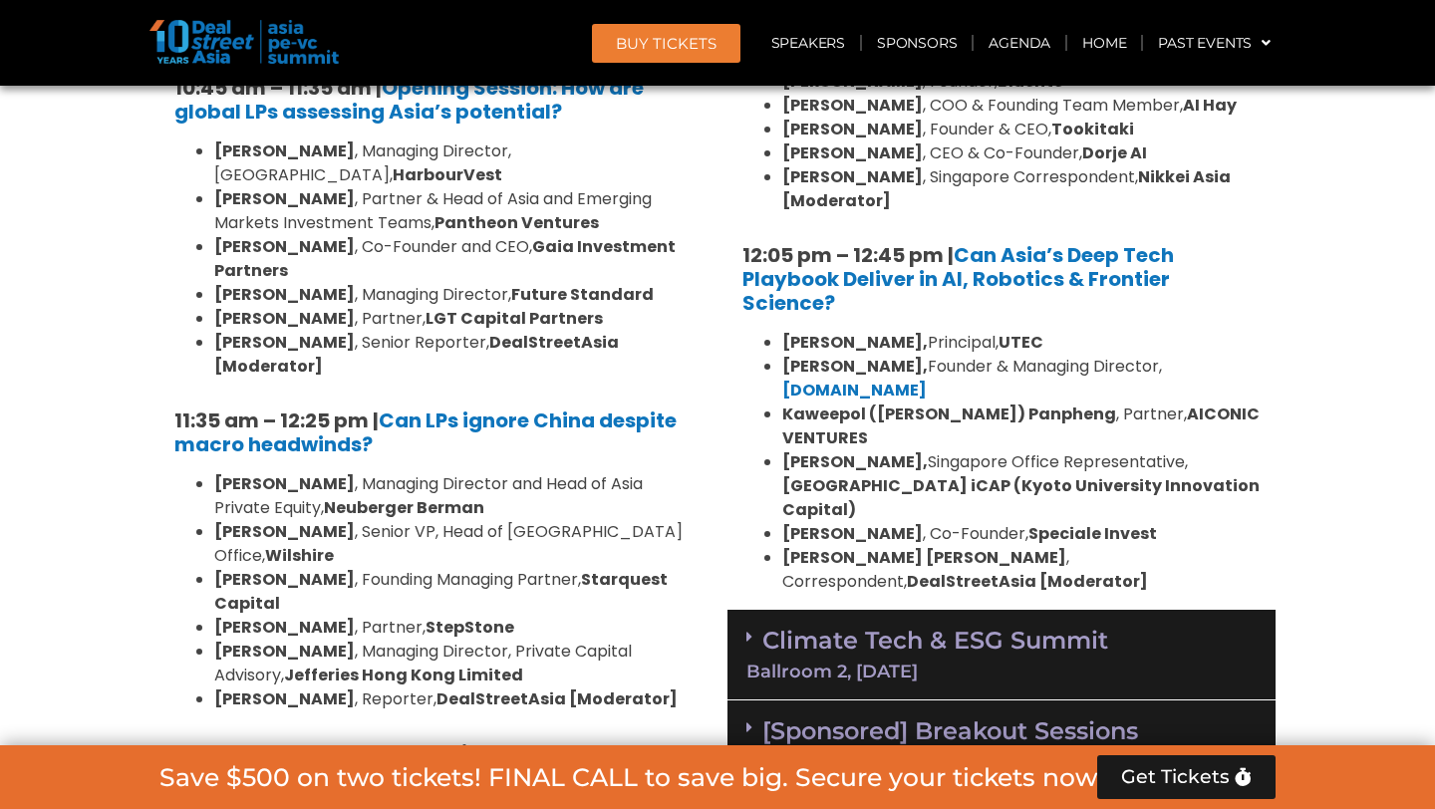
scroll to position [4895, 0]
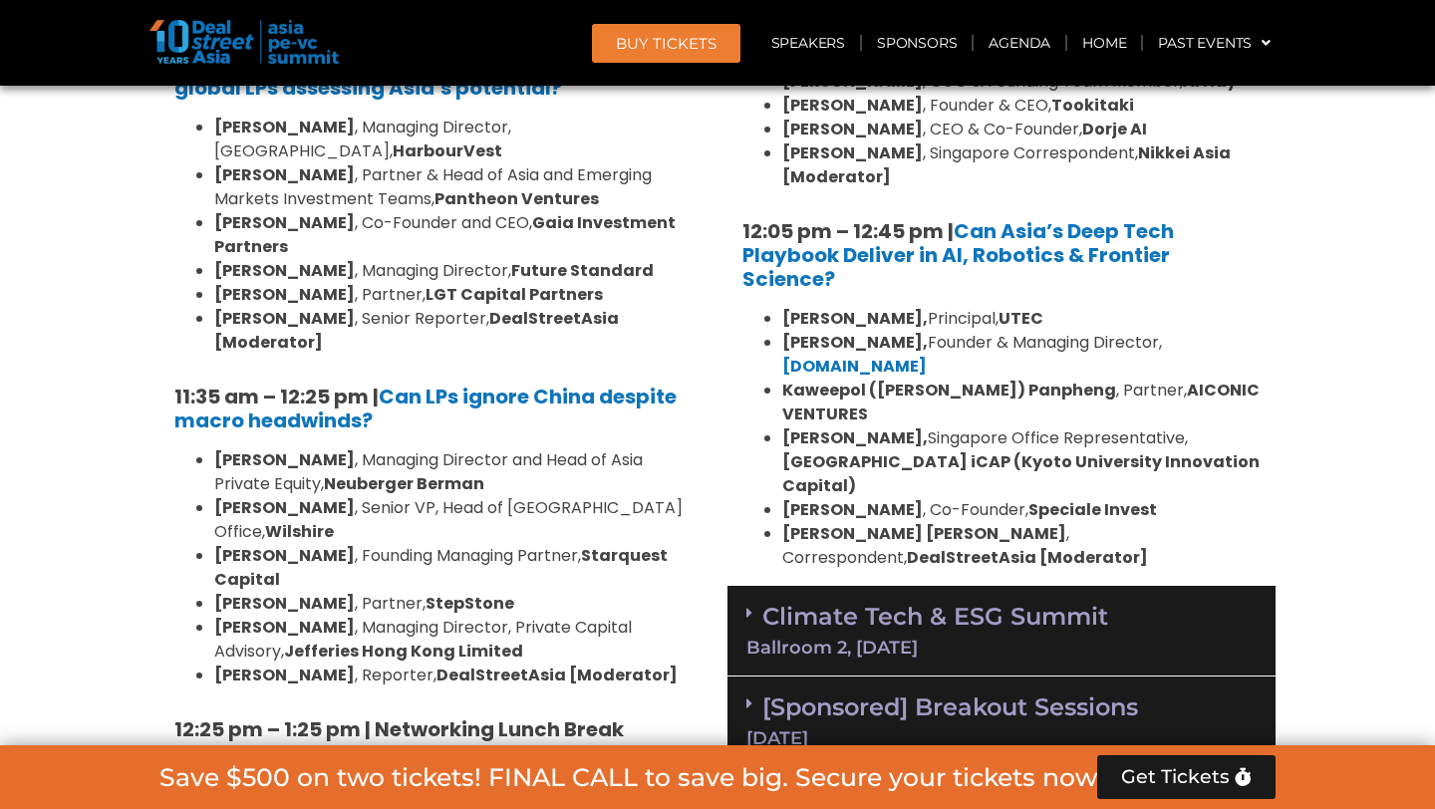
click at [1092, 639] on div "Ballroom 2, [DATE]" at bounding box center [1001, 648] width 510 height 18
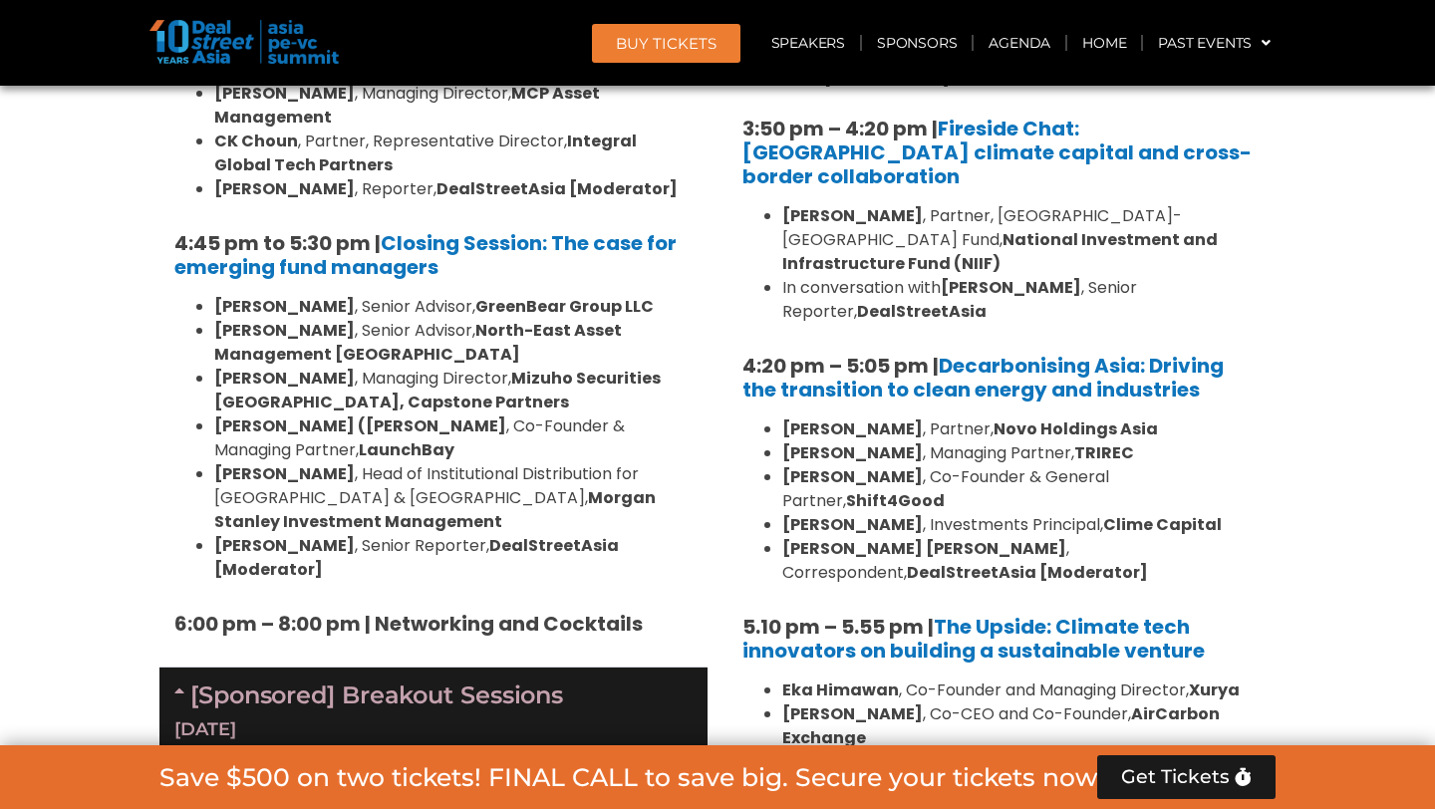
scroll to position [6467, 0]
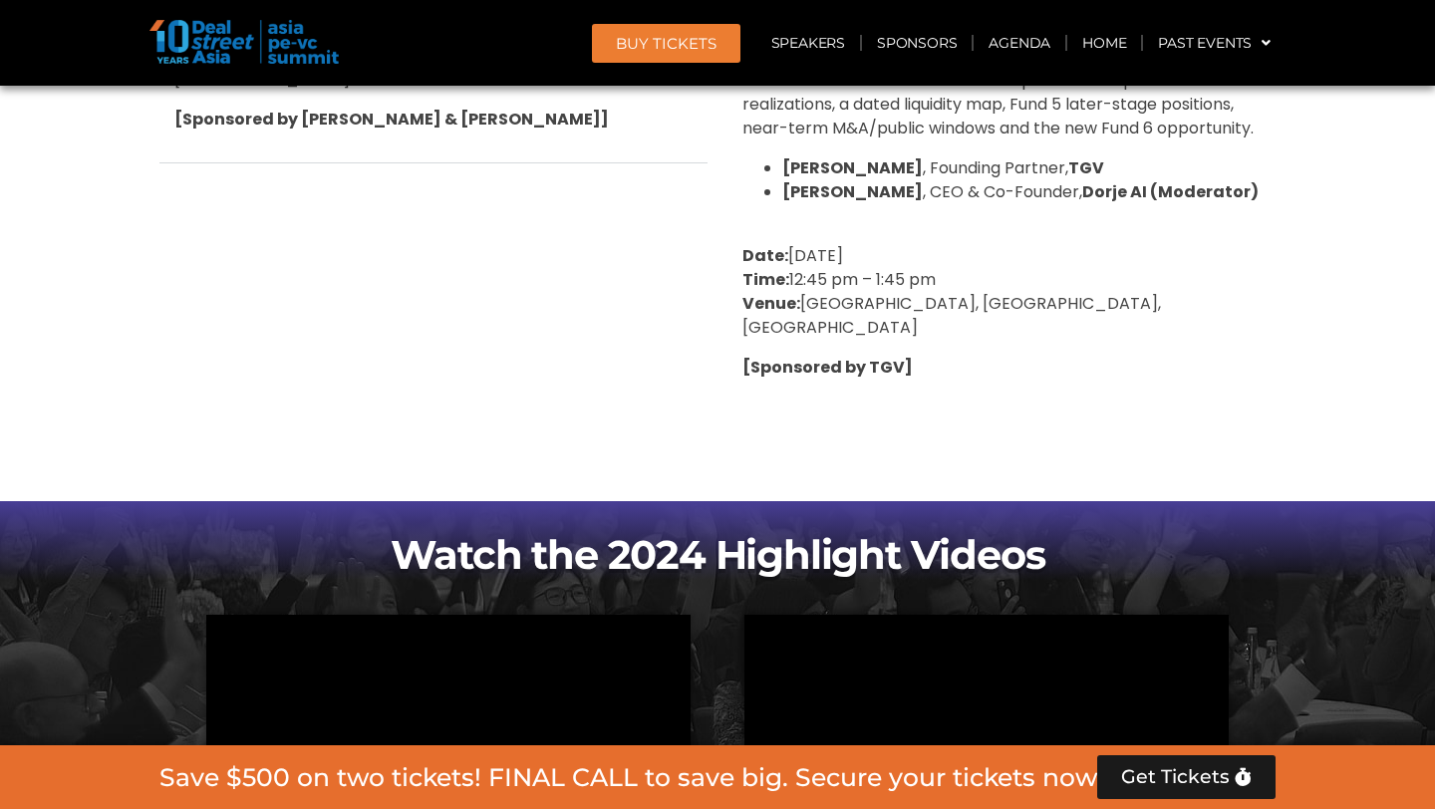
scroll to position [8841, 0]
